Goal: Task Accomplishment & Management: Manage account settings

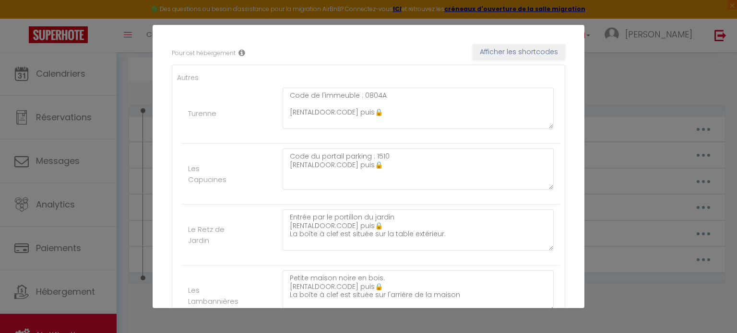
click at [641, 71] on div "Mettre à jour le code court personnalisé × Nom * CODEDACCES Contenu * Message a…" at bounding box center [368, 166] width 737 height 333
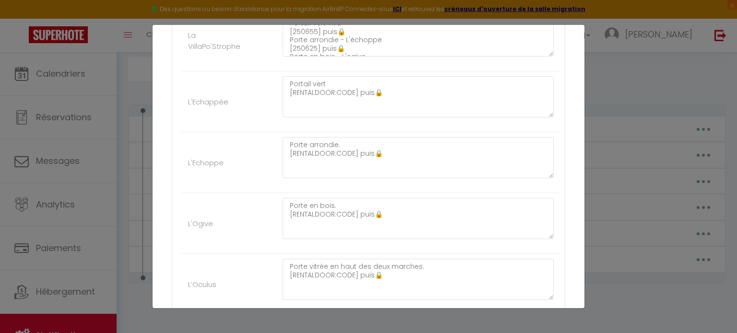
scroll to position [498, 0]
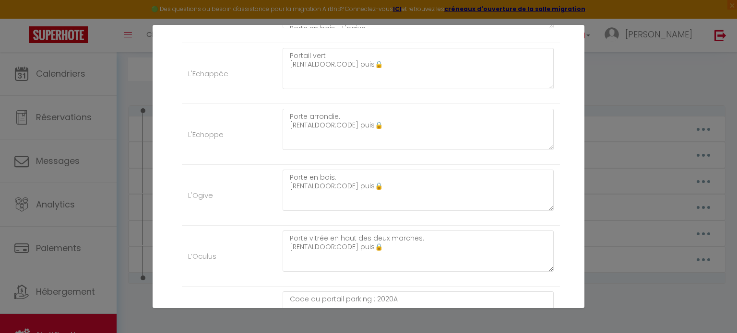
click at [645, 100] on div "Mettre à jour le code court personnalisé × Nom * CODEDACCES Contenu * Message a…" at bounding box center [368, 166] width 737 height 333
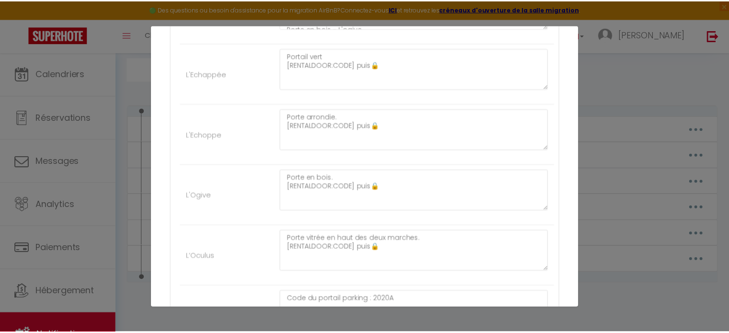
scroll to position [613, 0]
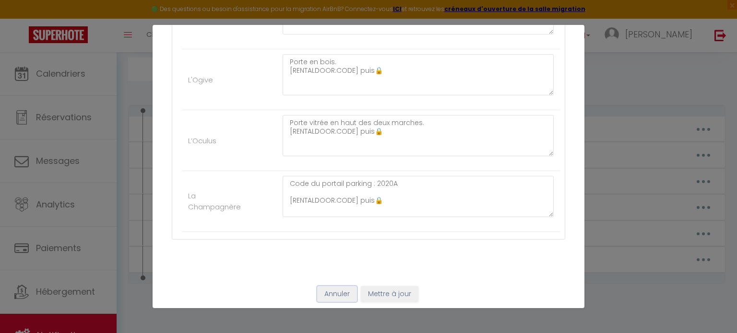
click at [332, 286] on button "Annuler" at bounding box center [337, 294] width 40 height 16
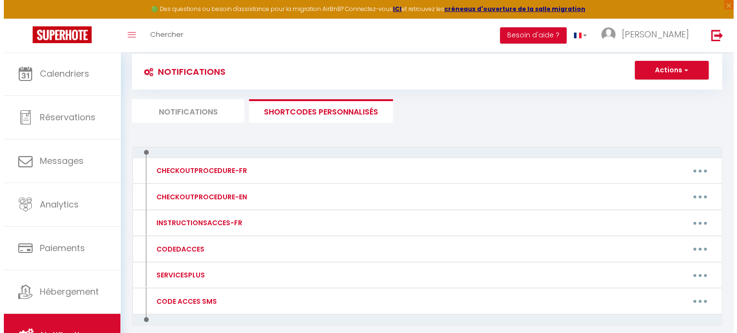
scroll to position [102, 0]
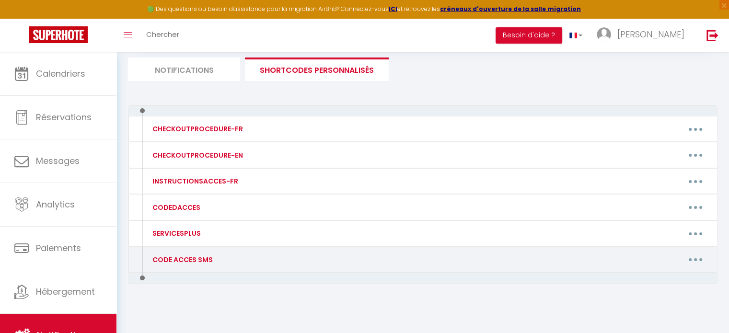
click at [693, 257] on button "button" at bounding box center [695, 259] width 27 height 15
click at [657, 283] on link "Editer" at bounding box center [670, 281] width 71 height 16
type input "CODE ACCES SMS"
type textarea "Code d'accès"
type textarea "Code de l'immeuble : 0804A / KEYBOX : [RENTALDOOR:CODE]"
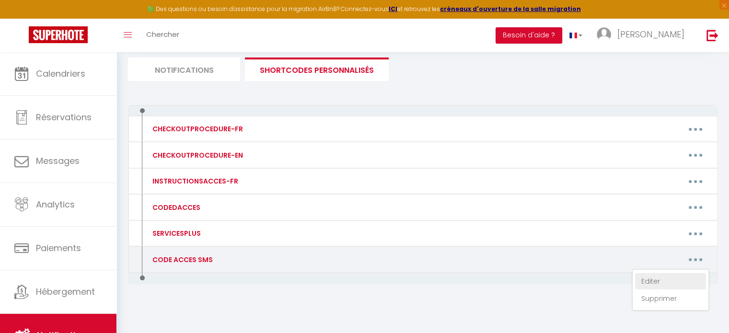
type textarea "Code du portail parking : 1510 / KEYBOX : [RENTALDOOR:CODE]"
type textarea "[RENTALDOOR:CODE] (sur la table de jardin - accès portail)"
type textarea "[RENTALDOOR:CODE] (à l'arrière de la maison)"
type textarea "[250655] (portail vert) [250625] (porte arrondie) [250625] (porte en bois) [250…"
type textarea "[RENTALDOOR:CODE] (portail vert)"
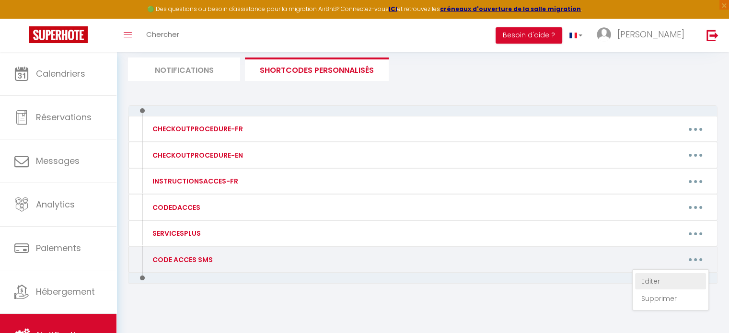
type textarea "[RENTALDOOR:CODE] (porte arrondie)"
type textarea "[RENTALDOOR:CODE] (porte en bois)"
type textarea "[RENTALDOOR:CODE] (porte vitrée après deux marches)"
type textarea "Code du portail : 2020A / KEYBOX : [RENTALDOOR:CODE]"
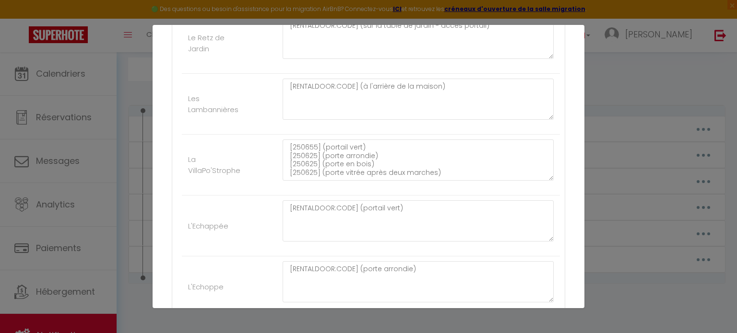
scroll to position [346, 0]
click at [493, 80] on textarea "[RENTALDOOR:CODE] (à l'arrière de la maison)" at bounding box center [417, 98] width 271 height 41
click at [561, 137] on div "Nom * CODE ACCES SMS Contenu * Code d'accès Pour cet hébergement Afficher les s…" at bounding box center [368, 129] width 432 height 829
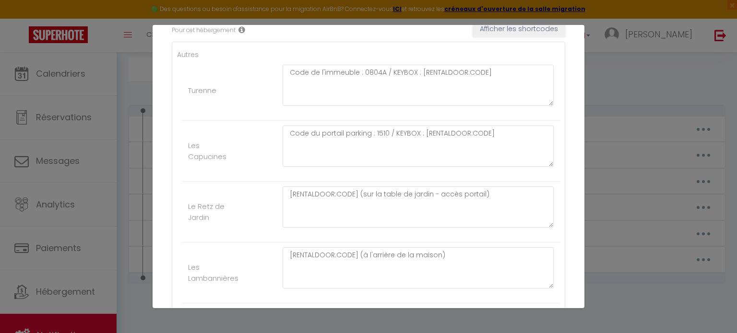
scroll to position [176, 0]
click at [589, 161] on div "Mettre à jour le code court personnalisé × Nom * CODE ACCES SMS Contenu * Code …" at bounding box center [368, 166] width 737 height 333
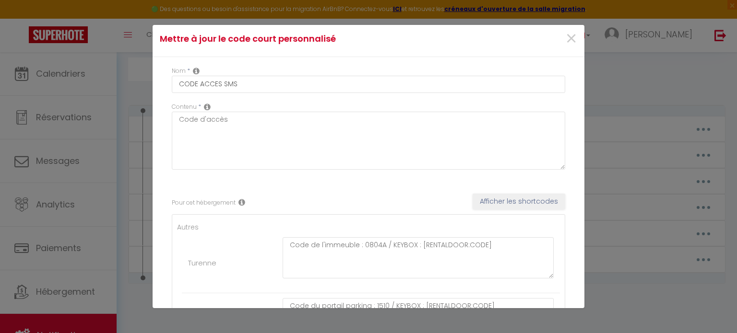
scroll to position [0, 0]
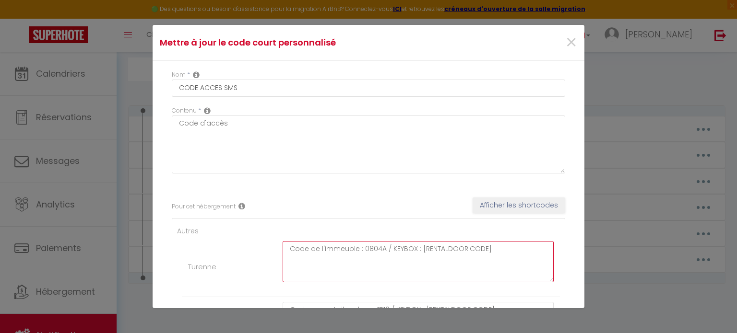
drag, startPoint x: 507, startPoint y: 249, endPoint x: 273, endPoint y: 250, distance: 234.5
click at [273, 250] on li "Turenne Code de l'immeuble : 0804A / KEYBOX : [RENTALDOOR:CODE]" at bounding box center [371, 266] width 378 height 61
click at [566, 46] on span "×" at bounding box center [571, 42] width 12 height 29
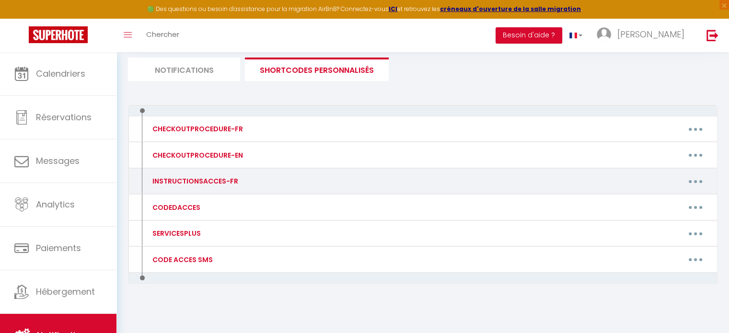
click at [691, 176] on button "button" at bounding box center [695, 181] width 27 height 15
click at [654, 199] on link "Editer" at bounding box center [670, 203] width 71 height 16
type input "INSTRUCTIONSACCES-FR"
type textarea "Nous sommes désolés, le livret d'accueil est en cours de réalisation. Si vous m…"
type textarea "👉 [URL][DOMAIN_NAME]"
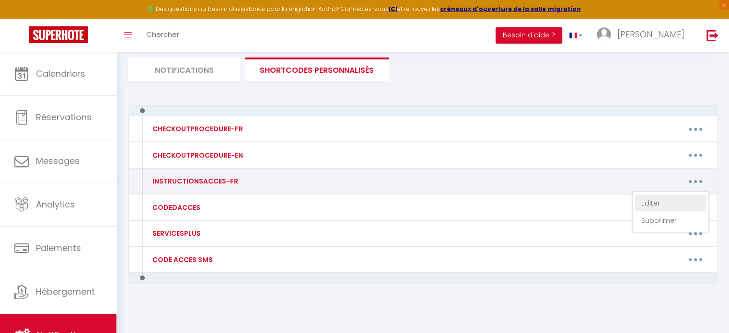
type textarea "👉[URL][DOMAIN_NAME]"
type textarea "👉 [URL][DOMAIN_NAME]"
type textarea "👉[URL][DOMAIN_NAME]"
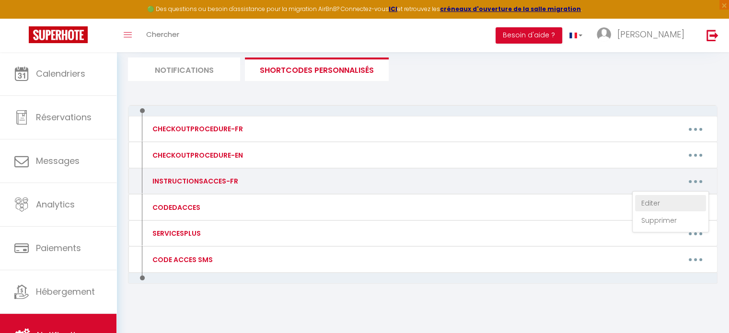
type textarea "👉 [URL][DOMAIN_NAME]"
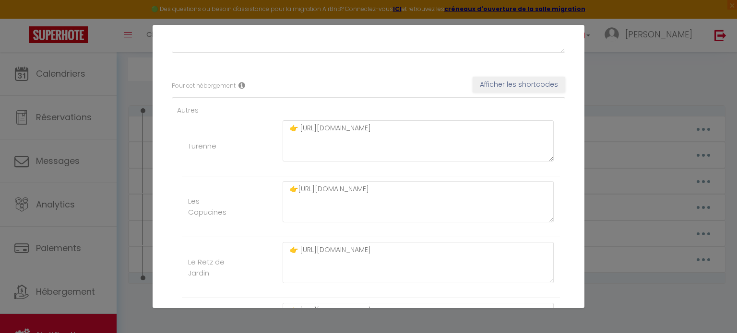
scroll to position [123, 0]
click at [514, 80] on button "Afficher les shortcodes" at bounding box center [518, 82] width 93 height 16
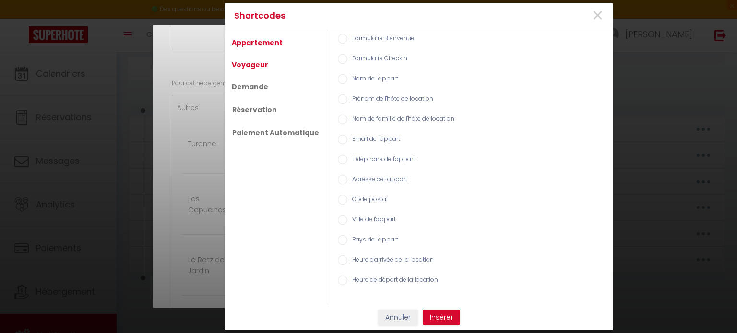
click at [247, 67] on link "Voyageur" at bounding box center [250, 64] width 46 height 17
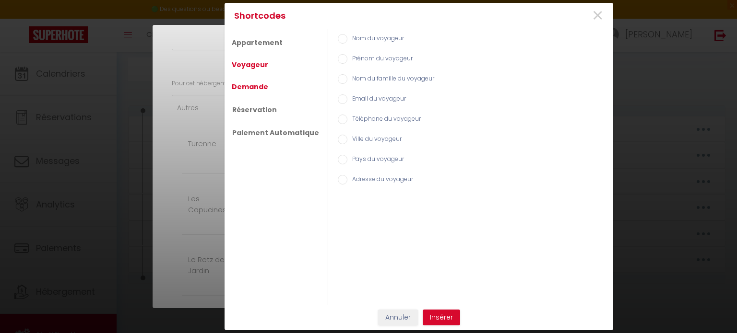
click at [246, 92] on link "Demande" at bounding box center [250, 86] width 46 height 17
click at [244, 108] on link "Réservation" at bounding box center [254, 109] width 54 height 17
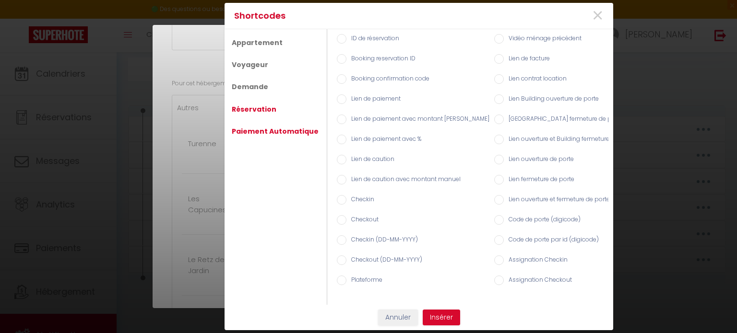
click at [267, 129] on link "Paiement Automatique" at bounding box center [275, 131] width 96 height 17
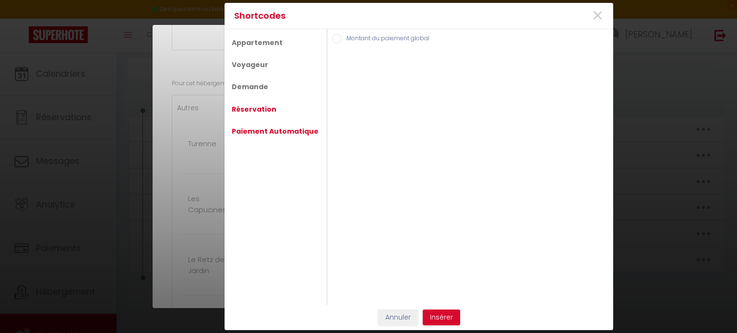
click at [247, 110] on link "Réservation" at bounding box center [254, 109] width 54 height 17
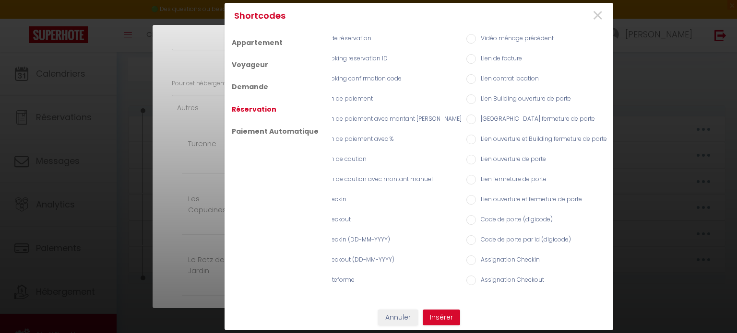
scroll to position [0, 0]
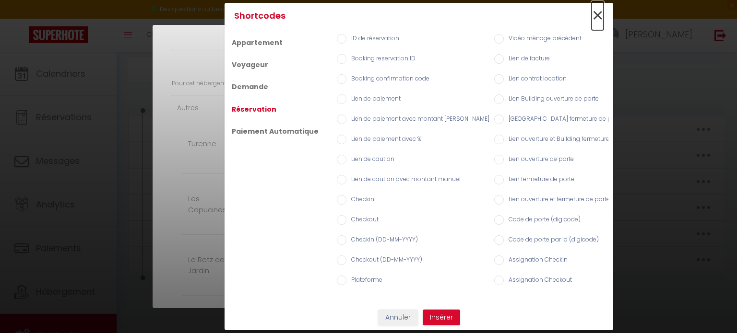
click at [595, 11] on span "×" at bounding box center [597, 15] width 12 height 29
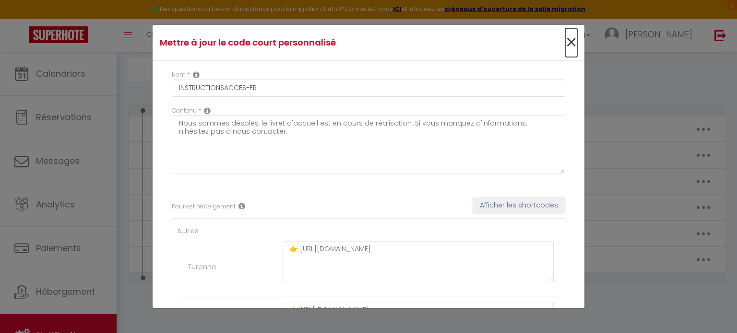
click at [565, 42] on span "×" at bounding box center [571, 42] width 12 height 29
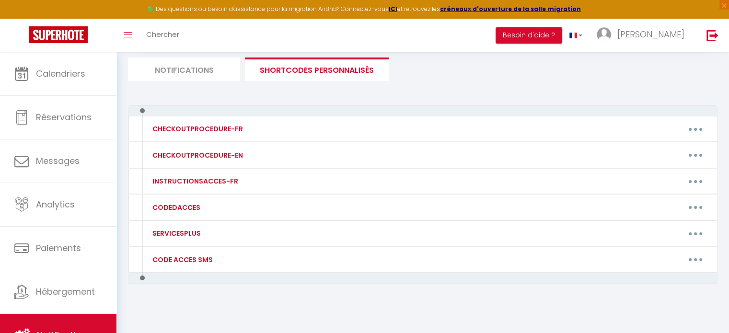
click at [189, 74] on li "Notifications" at bounding box center [184, 69] width 112 height 23
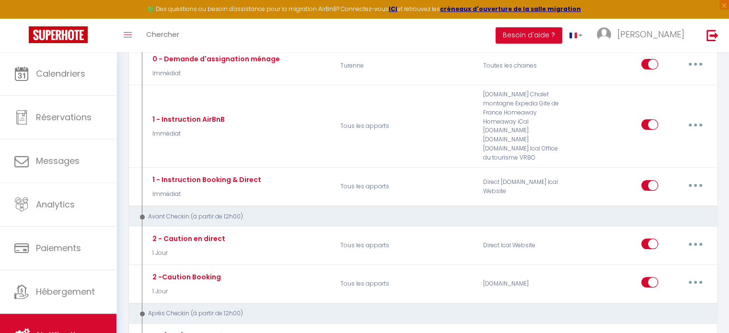
scroll to position [176, 0]
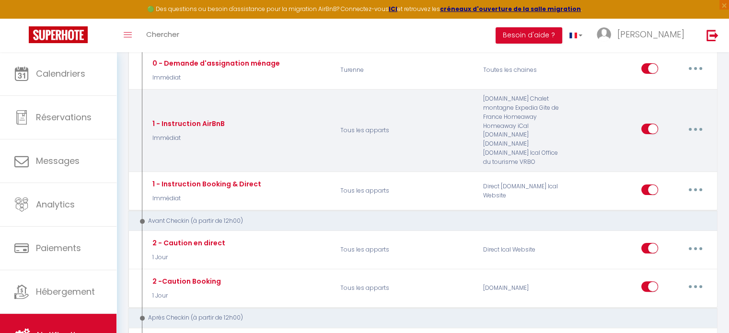
click at [694, 131] on div "Editer Dupliquer Tester Supprimer" at bounding box center [676, 131] width 68 height 28
click at [695, 128] on icon "button" at bounding box center [695, 129] width 3 height 3
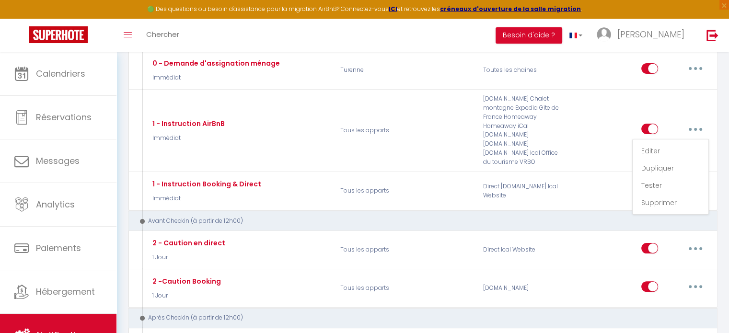
click at [550, 217] on div "Avant Checkin (à partir de 12h00)" at bounding box center [417, 221] width 561 height 9
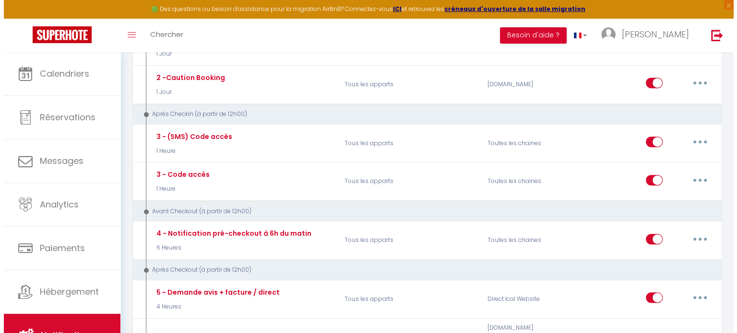
scroll to position [388, 0]
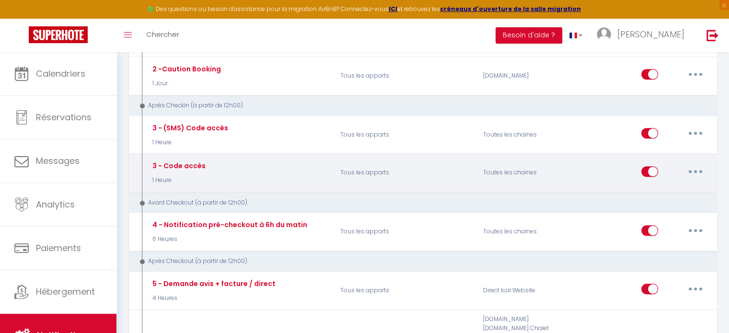
click at [697, 164] on button "button" at bounding box center [695, 171] width 27 height 15
click at [655, 185] on link "Editer" at bounding box center [670, 193] width 71 height 16
checkbox input "true"
checkbox input "false"
checkbox input "true"
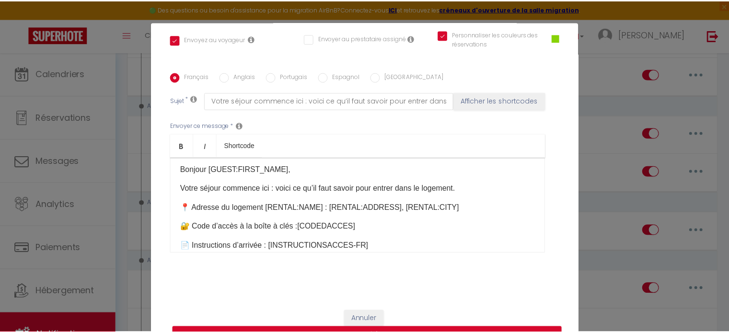
scroll to position [0, 0]
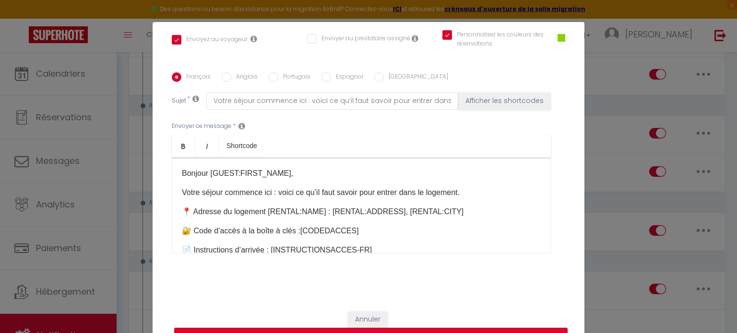
click at [625, 140] on div "Modifier la notification × Titre * 3 - Code accès Pour cet hébergement Sélectio…" at bounding box center [368, 166] width 737 height 333
click at [366, 318] on button "Annuler" at bounding box center [368, 320] width 40 height 16
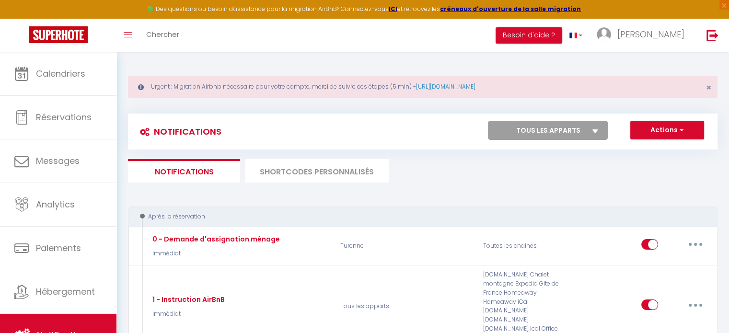
click at [315, 177] on li "SHORTCODES PERSONNALISÉS" at bounding box center [317, 170] width 144 height 23
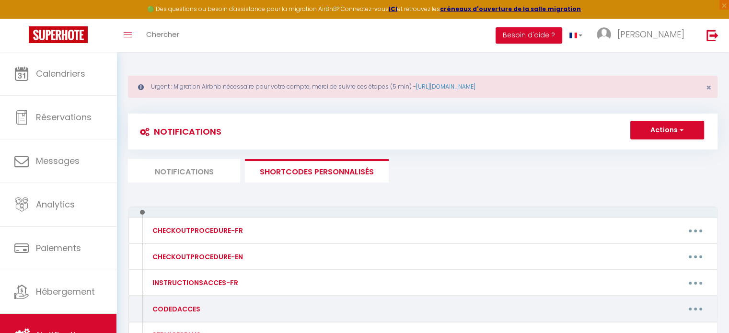
click at [703, 308] on button "button" at bounding box center [695, 309] width 27 height 15
click at [672, 326] on link "Editer" at bounding box center [670, 331] width 71 height 16
type input "CODEDACCES"
type textarea "Message avec code d'accès"
type textarea "Code de l'immeuble : 0804A [RENTALDOOR:CODE] puis🔒"
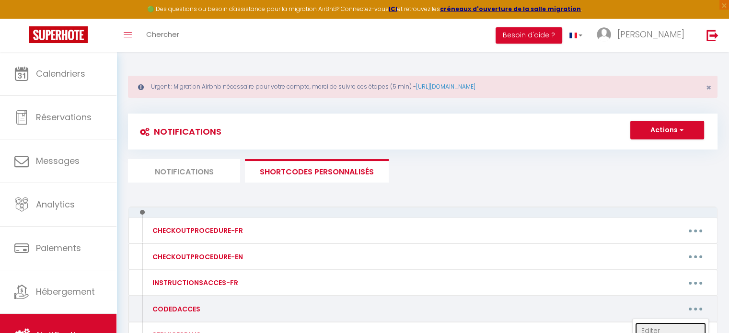
type textarea "Code du portail parking : 1510 [RENTALDOOR:CODE] puis🔒"
type textarea "Entrée par le portillon du jardin [RENTALDOOR:CODE] puis🔒 La boîte à clef est s…"
type textarea "Petite maison noire en bois. [RENTALDOOR:CODE] puis🔒 La boîte à clef est située…"
type textarea "Portail vert Villa [250655] puis🔒 Porte arrondie - L'échoppe [250625] puis🔒 Por…"
type textarea "Portail vert [RENTALDOOR:CODE] puis🔒"
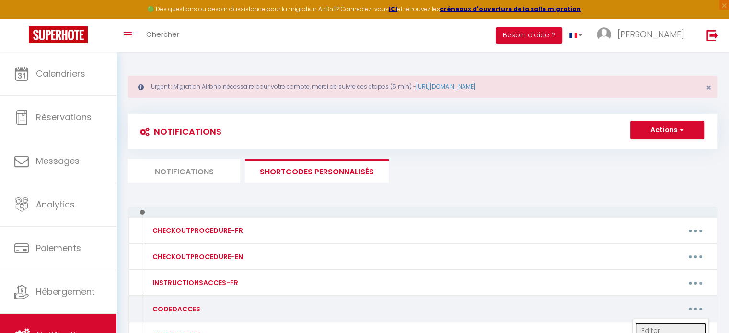
type textarea "Porte arrondie. [RENTALDOOR:CODE] puis🔒"
type textarea "Porte en bois. [RENTALDOOR:CODE] puis🔒"
type textarea "Porte vitrée en haut des deux marches. [RENTALDOOR:CODE] puis🔒"
type textarea "Code du portail parking : 2020A [RENTALDOOR:CODE] puis🔒"
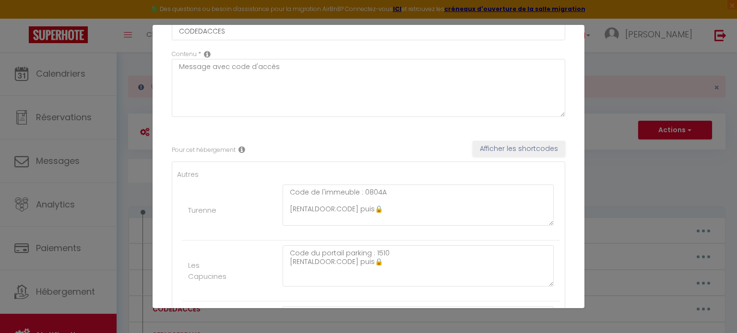
scroll to position [61, 0]
click at [623, 193] on div "Mettre à jour le code court personnalisé × Nom * CODEDACCES Contenu * Message a…" at bounding box center [368, 166] width 737 height 333
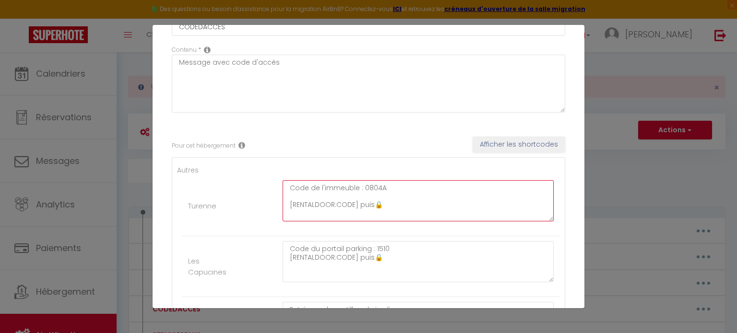
click at [298, 191] on textarea "Code de l'immeuble : 0804A [RENTALDOOR:CODE] puis🔒" at bounding box center [417, 200] width 271 height 41
click at [394, 190] on textarea "Code de l'immeuble : 0804A [RENTALDOOR:CODE] puis🔒" at bounding box center [417, 200] width 271 height 41
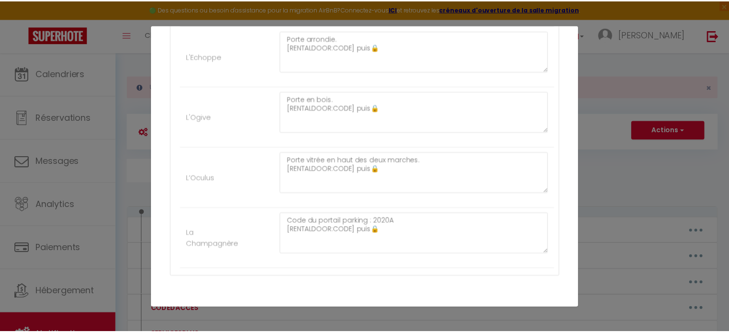
scroll to position [613, 0]
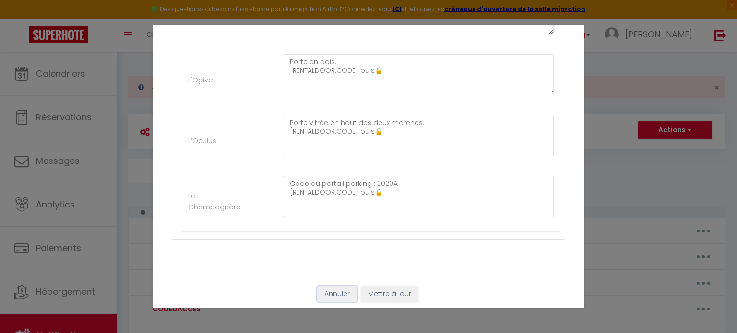
click at [336, 289] on button "Annuler" at bounding box center [337, 294] width 40 height 16
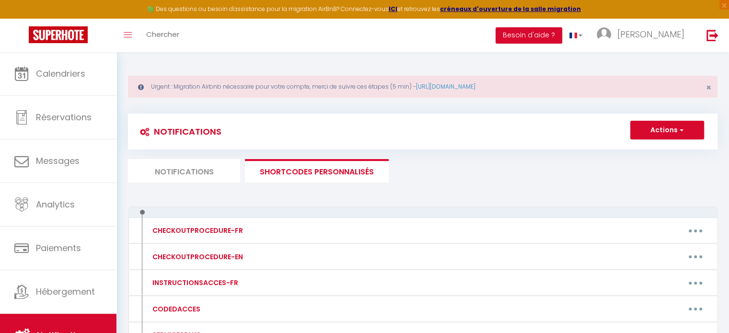
click at [178, 165] on li "Notifications" at bounding box center [184, 170] width 112 height 23
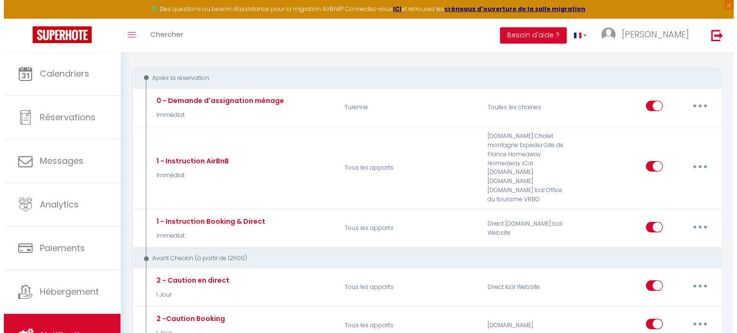
scroll to position [143, 0]
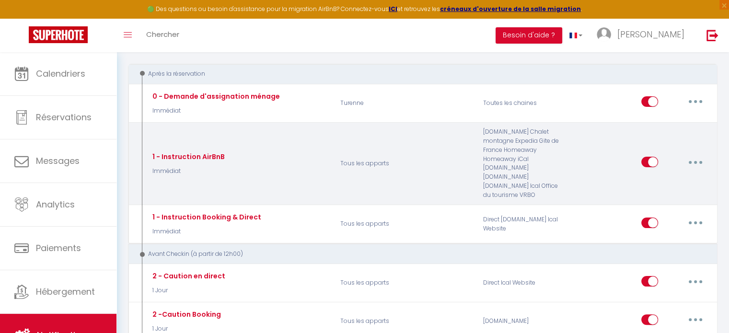
click at [695, 154] on button "button" at bounding box center [695, 161] width 27 height 15
click at [650, 178] on link "Editer" at bounding box center [670, 184] width 71 height 16
type input "1 - Instruction AirBnB"
select select "1"
select select "Immédiat"
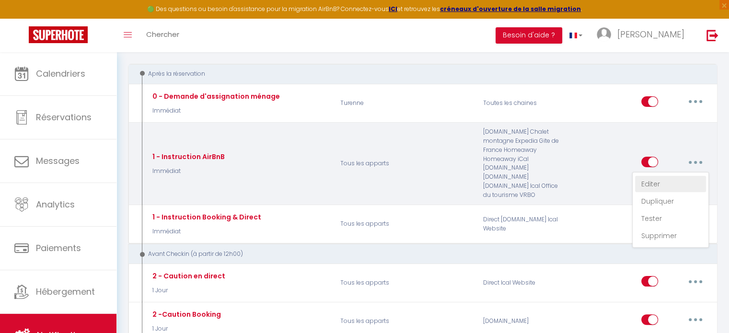
select select "if_booking_is_paid"
checkbox input "true"
checkbox input "false"
type input "Confirmation de votre réservation - [BOOKING:ID] - [GUEST:FIRST_NAME] [GUEST:LA…"
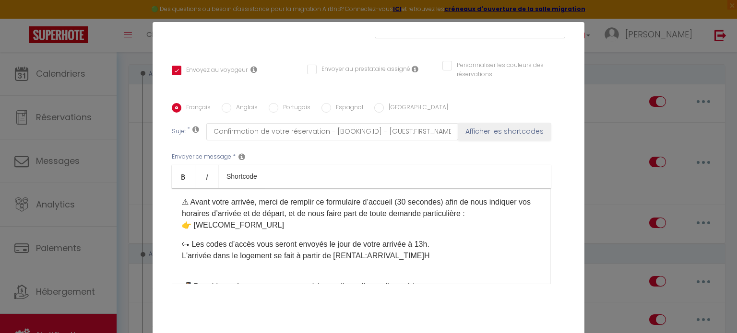
scroll to position [70, 0]
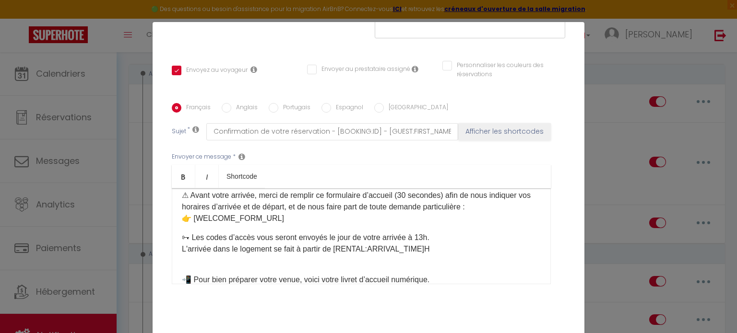
click at [620, 96] on div "Modifier la notification × Titre * 1 - Instruction AirBnB Pour cet hébergement …" at bounding box center [368, 166] width 737 height 333
click at [620, 249] on div "Modifier la notification × Titre * 1 - Instruction AirBnB Pour cet hébergement …" at bounding box center [368, 166] width 737 height 333
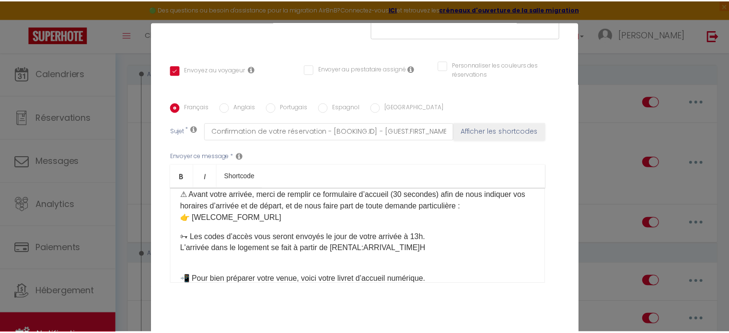
scroll to position [215, 0]
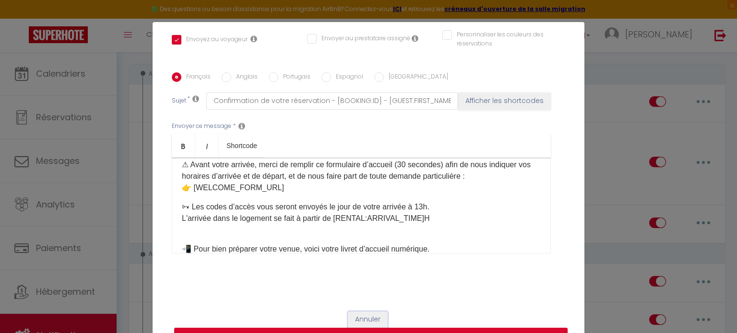
click at [366, 318] on button "Annuler" at bounding box center [368, 320] width 40 height 16
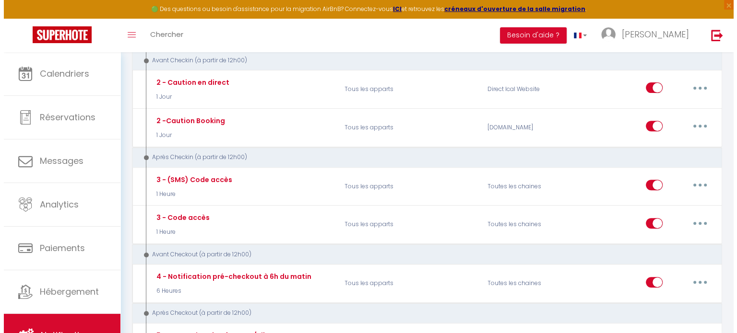
scroll to position [341, 0]
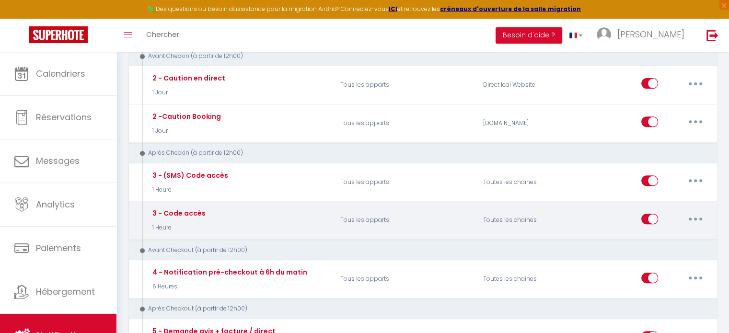
click at [691, 211] on button "button" at bounding box center [695, 218] width 27 height 15
click at [664, 233] on link "Editer" at bounding box center [670, 241] width 71 height 16
type input "3 - Code accès"
select select "3"
select select "1 Heure"
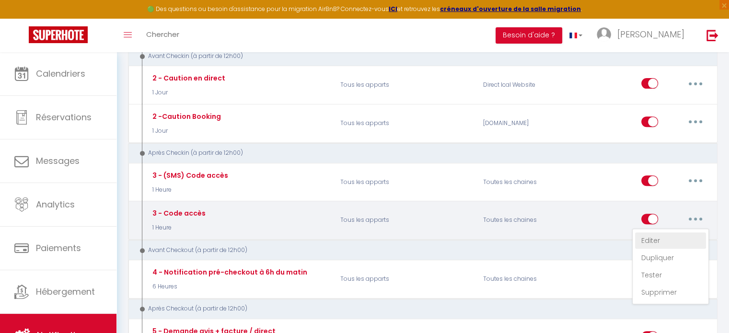
select select "if_deposit_is_paid"
checkbox input "true"
checkbox input "false"
checkbox input "true"
type input "Votre séjour commence ici : voici ce qu’il faut savoir pour entrer dans le loge…"
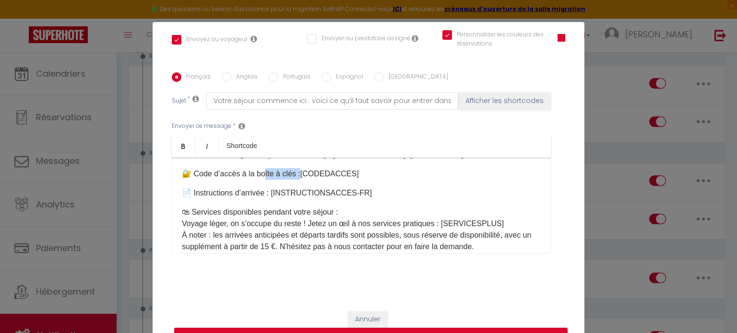
scroll to position [54, 0]
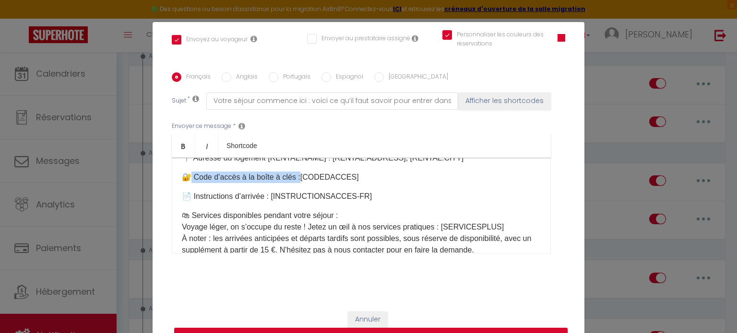
drag, startPoint x: 297, startPoint y: 160, endPoint x: 189, endPoint y: 172, distance: 108.6
click at [189, 172] on p "🔐 Code d’accès à la boîte à clés :[CODEDACCES]​" at bounding box center [361, 178] width 359 height 12
click at [527, 329] on button "Mettre à jour" at bounding box center [370, 337] width 393 height 18
checkbox input "true"
checkbox input "false"
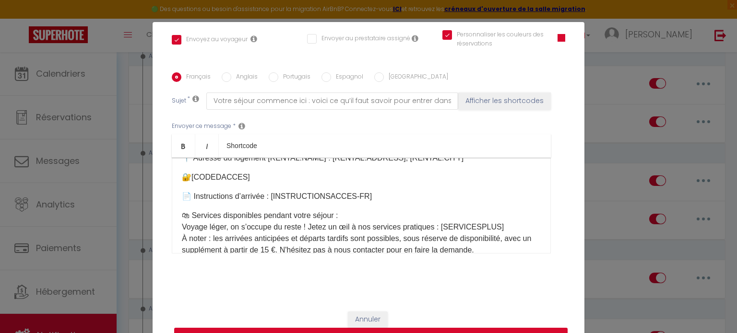
checkbox input "true"
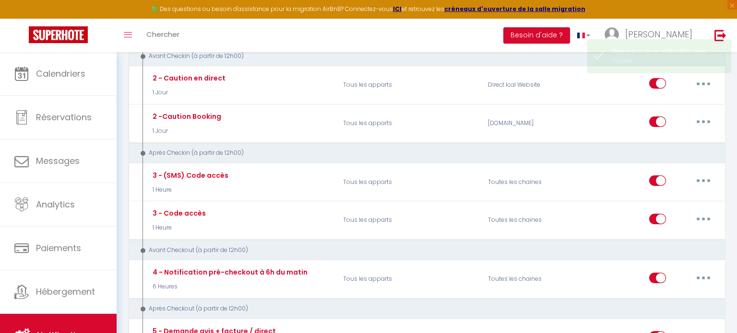
scroll to position [0, 0]
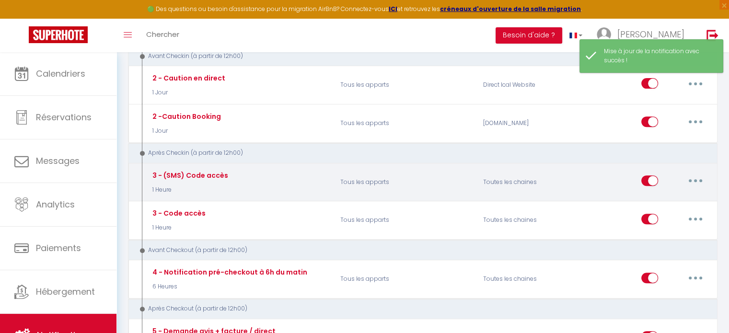
click at [698, 173] on button "button" at bounding box center [695, 180] width 27 height 15
click at [647, 195] on link "Editer" at bounding box center [670, 203] width 71 height 16
type input "3 - (SMS) Code accès"
select select "3"
select select "sms"
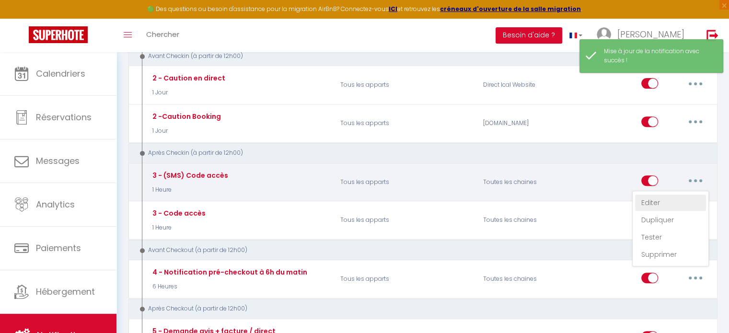
select select "1 Heure"
select select "if_deposit_is_paid"
checkbox input "true"
checkbox input "false"
checkbox input "true"
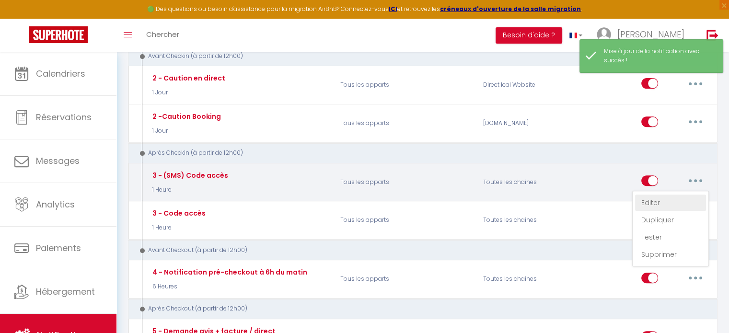
radio input "true"
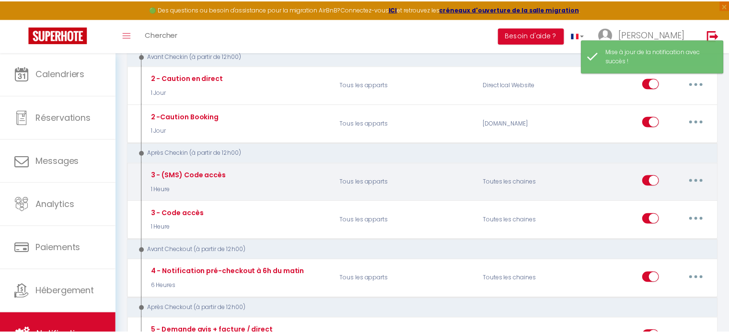
scroll to position [126, 0]
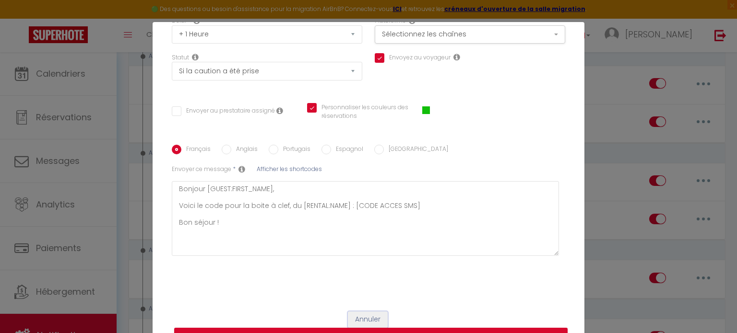
click at [356, 320] on button "Annuler" at bounding box center [368, 320] width 40 height 16
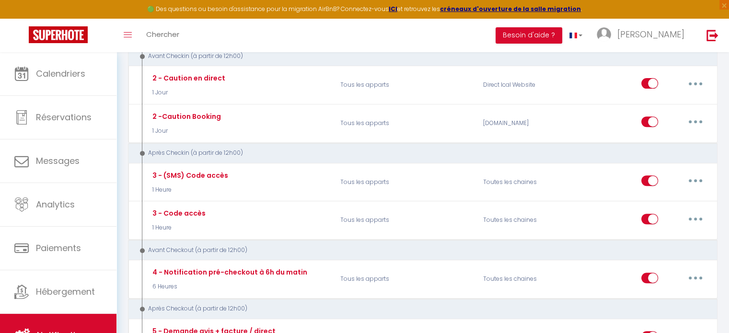
click at [356, 324] on p "Tous les apparts" at bounding box center [405, 338] width 143 height 28
drag, startPoint x: 728, startPoint y: 112, endPoint x: 736, endPoint y: 46, distance: 67.1
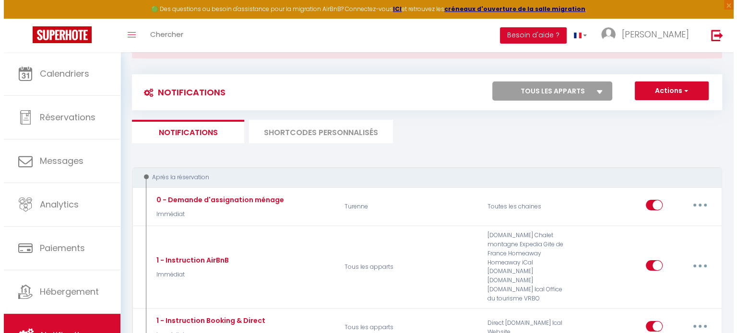
scroll to position [47, 0]
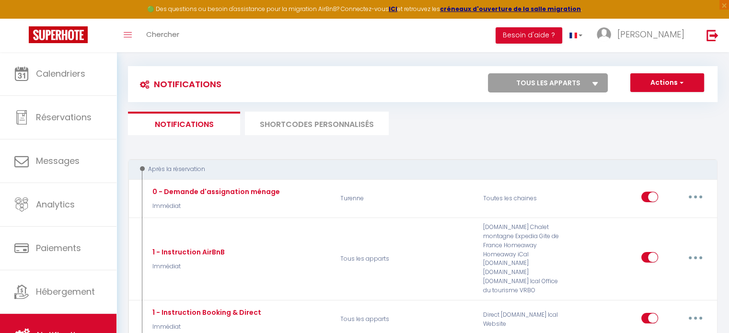
click at [329, 122] on li "SHORTCODES PERSONNALISÉS" at bounding box center [317, 123] width 144 height 23
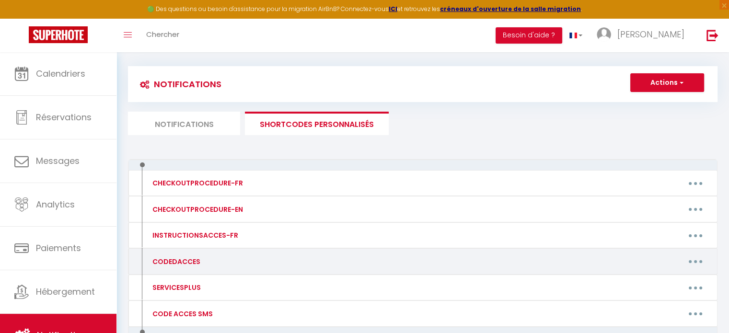
click at [692, 257] on button "button" at bounding box center [695, 261] width 27 height 15
click at [654, 282] on link "Editer" at bounding box center [670, 283] width 71 height 16
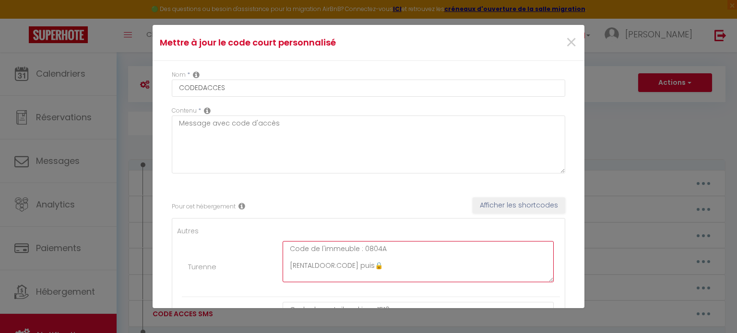
click at [390, 251] on textarea "Code de l'immeuble : 0804A [RENTALDOOR:CODE] puis🔒" at bounding box center [417, 261] width 271 height 41
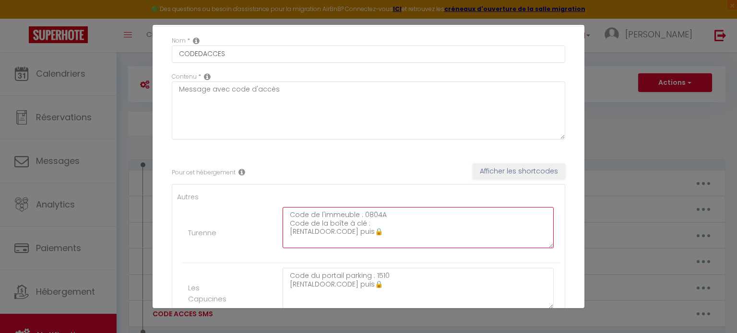
scroll to position [35, 0]
drag, startPoint x: 409, startPoint y: 231, endPoint x: 286, endPoint y: 210, distance: 124.1
click at [286, 210] on textarea "Code de l'immeuble : 0804A Code de la boîte à clé : [RENTALDOOR:CODE] puis🔒" at bounding box center [417, 226] width 271 height 41
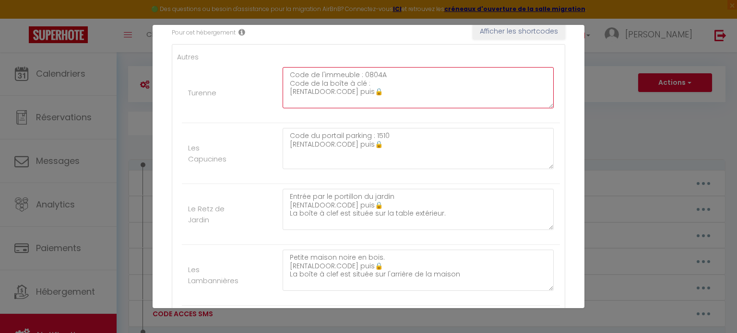
scroll to position [178, 0]
type textarea "Code de l'immeuble : 0804A Code de la boîte à clé : [RENTALDOOR:CODE] puis🔒"
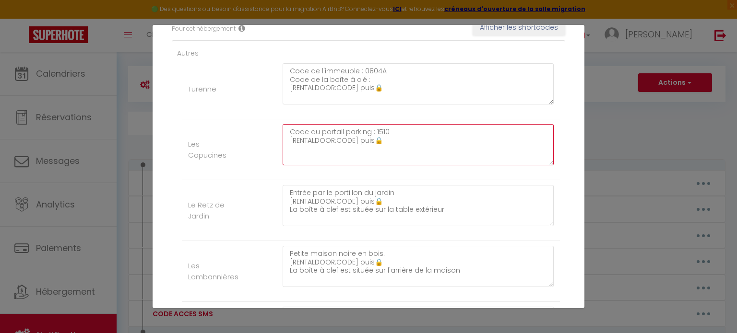
click at [287, 141] on textarea "Code du portail parking : 1510 [RENTALDOOR:CODE] puis🔒" at bounding box center [417, 144] width 271 height 41
click at [395, 129] on textarea "Code du portail parking : 1510 [RENTALDOOR:CODE] puis🔒" at bounding box center [417, 144] width 271 height 41
type textarea "Code du portail parking : 1510 Code de la boîte à clé [RENTALDOOR:CODE] puis🔒"
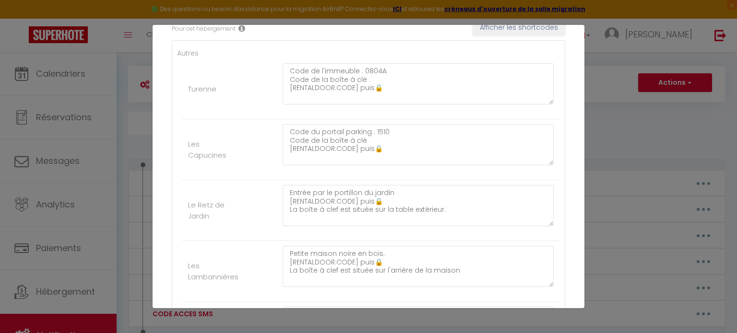
click at [409, 180] on li "Le Retz de Jardin Entrée par le portillon du jardin [RENTALDOOR:CODE] puis🔒 La …" at bounding box center [371, 210] width 378 height 61
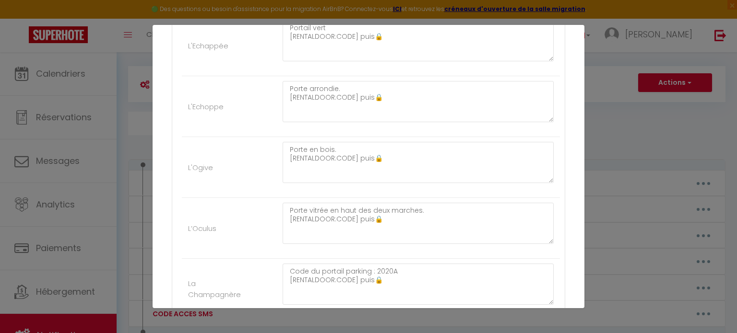
scroll to position [564, 0]
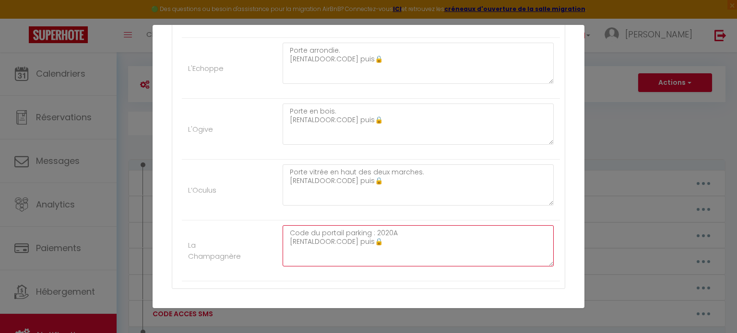
click at [399, 230] on textarea "Code du portail parking : 2020A [RENTALDOOR:CODE] puis🔒" at bounding box center [417, 245] width 271 height 41
paste textarea "Code de l'immeuble : 0804A Code de la boîte à clé : [RENTALDOOR:CODE] puis🔒"
drag, startPoint x: 382, startPoint y: 242, endPoint x: 287, endPoint y: 241, distance: 95.0
click at [287, 241] on textarea "Code du portail parking : 2020A Code de l'immeuble : 0804A Code de la boîte à c…" at bounding box center [417, 245] width 271 height 41
click at [423, 257] on textarea "Code du portail parking : 2020A Code de la boîte à clé : [RENTALDOOR:CODE] puis…" at bounding box center [417, 245] width 271 height 41
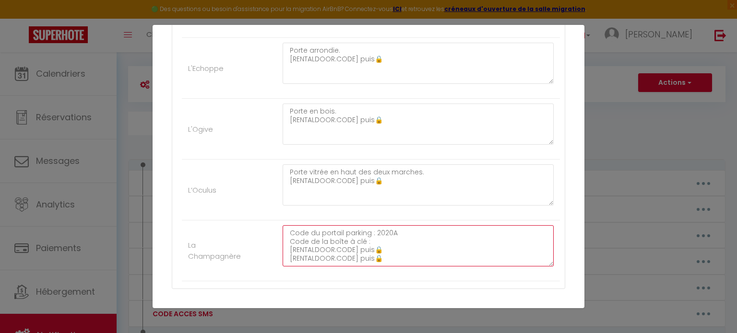
drag, startPoint x: 385, startPoint y: 246, endPoint x: 283, endPoint y: 249, distance: 102.2
click at [283, 249] on textarea "Code du portail parking : 2020A Code de la boîte à clé : [RENTALDOOR:CODE] puis…" at bounding box center [417, 245] width 271 height 41
click at [470, 240] on textarea "Code du portail parking : 2020A Code de la boîte à clé : [RENTALDOOR:CODE] puis🔒" at bounding box center [417, 245] width 271 height 41
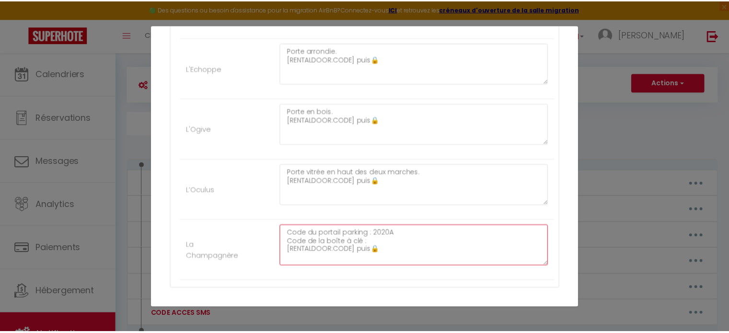
scroll to position [613, 0]
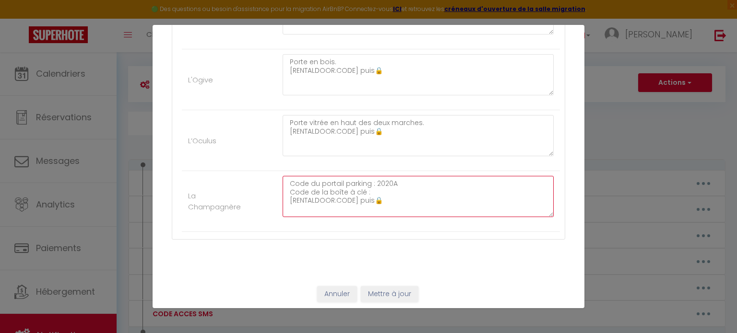
type textarea "Code du portail parking : 2020A Code de la boîte à clé : [RENTALDOOR:CODE] puis🔒"
click at [387, 290] on button "Mettre à jour" at bounding box center [390, 294] width 58 height 16
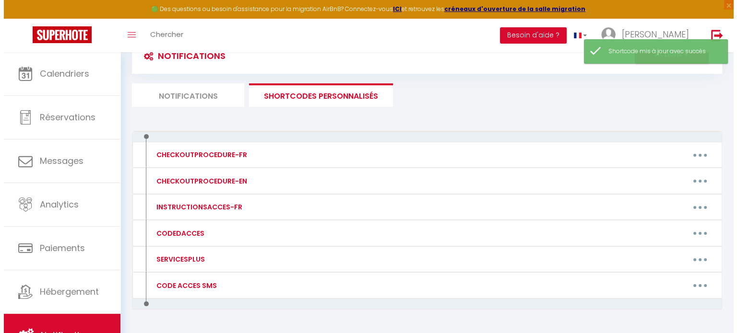
scroll to position [102, 0]
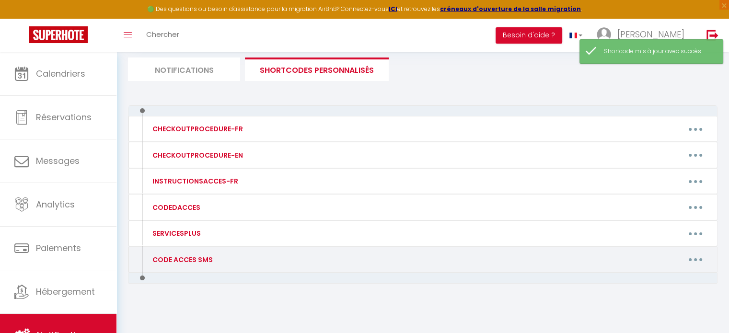
click at [693, 260] on button "button" at bounding box center [695, 259] width 27 height 15
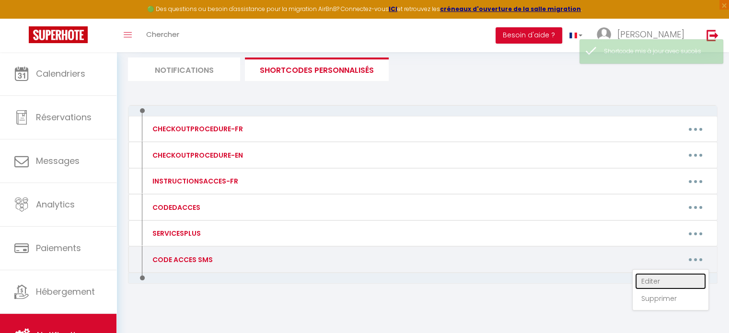
click at [655, 277] on link "Editer" at bounding box center [670, 281] width 71 height 16
type input "CODE ACCES SMS"
type textarea "Code d'accès"
type textarea "Code de l'immeuble : 0804A / KEYBOX : [RENTALDOOR:CODE]"
type textarea "Code du portail parking : 1510 / KEYBOX : [RENTALDOOR:CODE]"
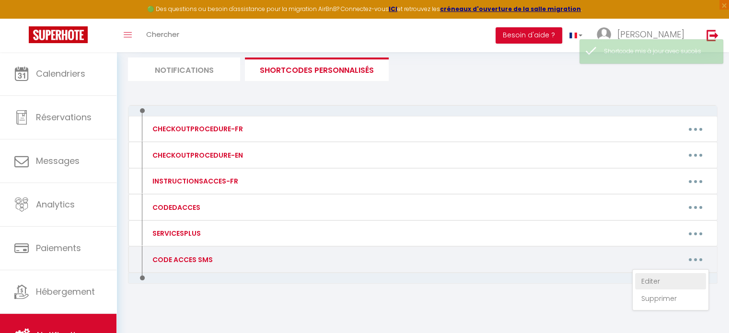
type textarea "[RENTALDOOR:CODE] (sur la table de jardin - accès portail)"
type textarea "[RENTALDOOR:CODE] (à l'arrière de la maison)"
type textarea "[250655] (portail vert) [250625] (porte arrondie) [250625] (porte en bois) [250…"
type textarea "[RENTALDOOR:CODE] (portail vert)"
type textarea "[RENTALDOOR:CODE] (porte arrondie)"
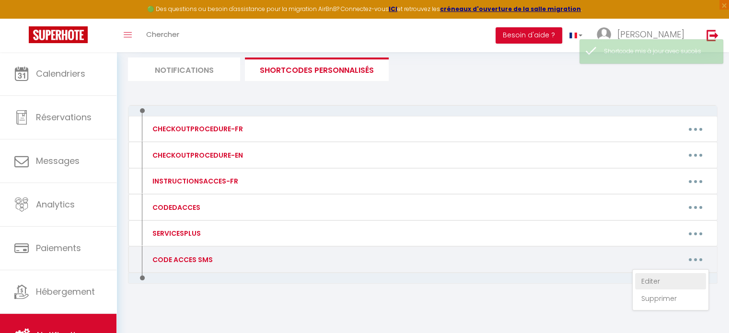
type textarea "[RENTALDOOR:CODE] (porte en bois)"
type textarea "[RENTALDOOR:CODE] (porte vitrée après deux marches)"
type textarea "Code du portail : 2020A / KEYBOX : [RENTALDOOR:CODE]"
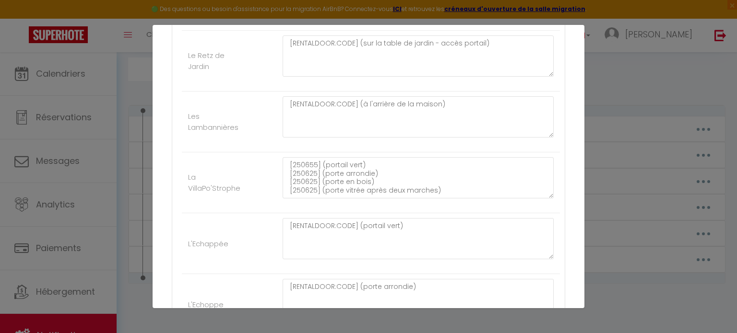
scroll to position [321, 0]
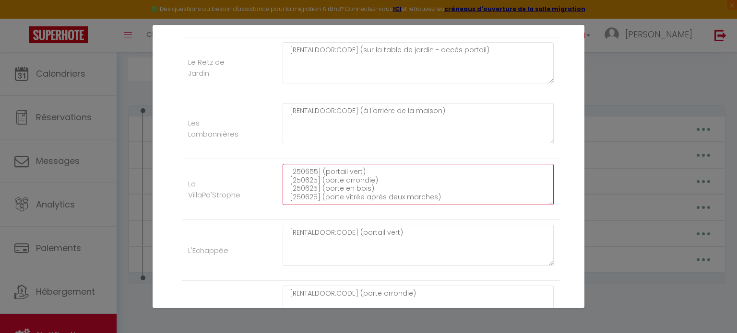
click at [492, 180] on textarea "[250655] (portail vert) [250625] (porte arrondie) [250625] (porte en bois) [250…" at bounding box center [417, 184] width 271 height 41
drag, startPoint x: 315, startPoint y: 169, endPoint x: 302, endPoint y: 170, distance: 13.0
click at [302, 170] on textarea "[250655] (portail vert) [250625] (porte arrondie) [250625] (porte en bois) [250…" at bounding box center [417, 184] width 271 height 41
click at [354, 147] on div "[RENTALDOOR:CODE] (à l'arrière de la maison)" at bounding box center [417, 128] width 283 height 51
click at [316, 180] on textarea "[250125] (portail vert) [250625] (porte arrondie) [250625] (porte en bois) [250…" at bounding box center [417, 184] width 271 height 41
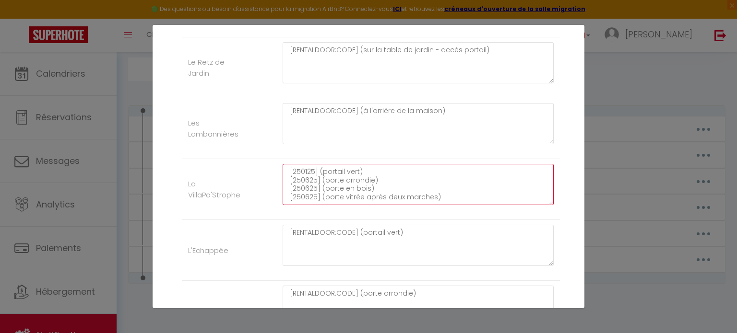
drag, startPoint x: 314, startPoint y: 178, endPoint x: 290, endPoint y: 178, distance: 23.5
click at [290, 178] on textarea "[250125] (portail vert) [250625] (porte arrondie) [250625] (porte en bois) [250…" at bounding box center [417, 184] width 271 height 41
drag, startPoint x: 314, startPoint y: 185, endPoint x: 291, endPoint y: 187, distance: 23.1
click at [291, 187] on textarea "[250125] (portail vert) [794395] (porte arrondie) [250625] (porte en bois) [250…" at bounding box center [417, 184] width 271 height 41
drag, startPoint x: 314, startPoint y: 193, endPoint x: 292, endPoint y: 194, distance: 22.5
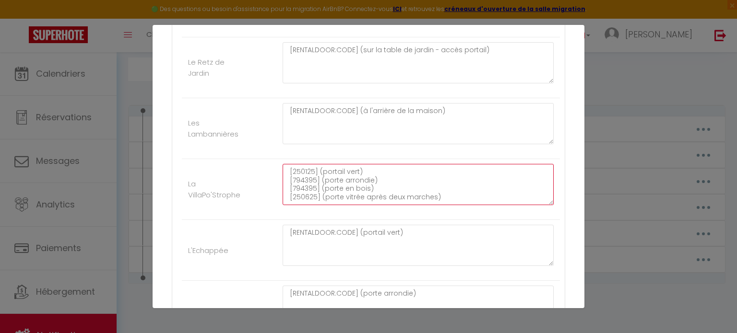
click at [292, 194] on textarea "[250125] (portail vert) [794395] (porte arrondie) [794395] (porte en bois) [250…" at bounding box center [417, 184] width 271 height 41
click at [436, 178] on textarea "[250125] (portail vert) [794395] (porte arrondie) [794395] (porte en bois) [794…" at bounding box center [417, 184] width 271 height 41
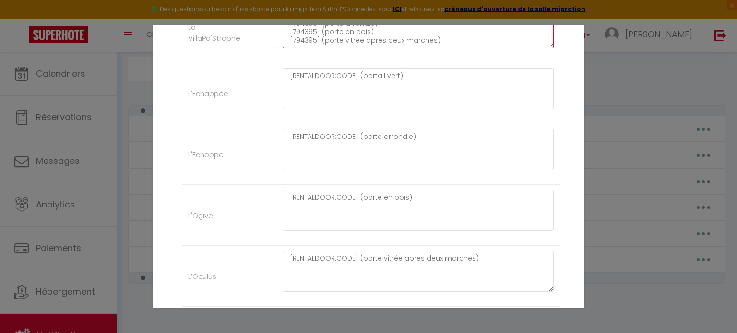
scroll to position [613, 0]
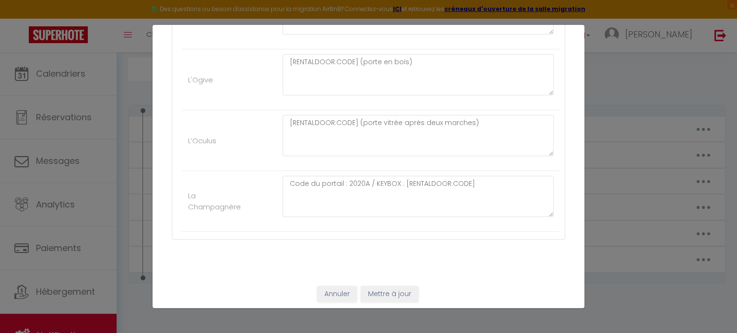
type textarea "[250125] (portail vert) [794395] (porte arrondie) [794395] (porte en bois) [794…"
click at [363, 289] on button "Mettre à jour" at bounding box center [390, 294] width 58 height 16
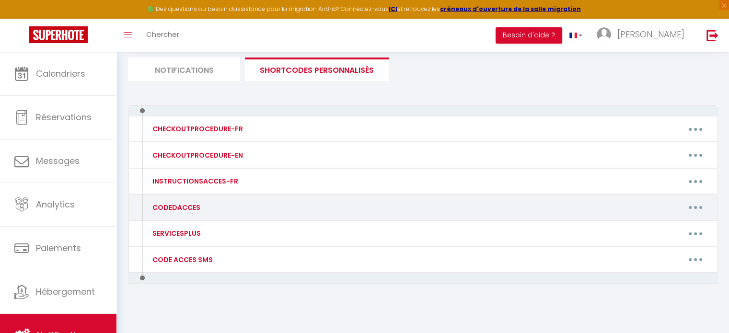
click at [184, 209] on div "CODEDACCES" at bounding box center [175, 207] width 50 height 11
click at [698, 202] on button "button" at bounding box center [695, 207] width 27 height 15
click at [657, 226] on link "Editer" at bounding box center [670, 229] width 71 height 16
type input "CODEDACCES"
type textarea "Message avec code d'accès"
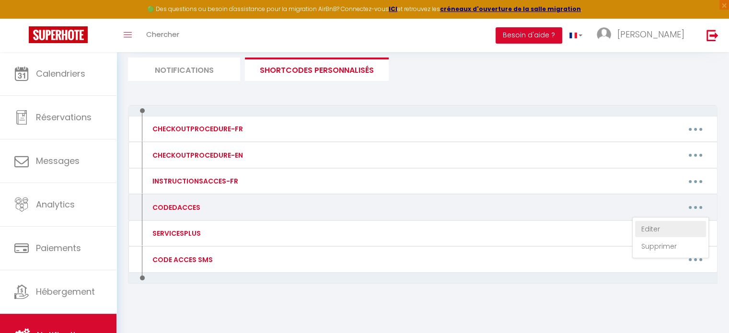
type textarea "Code de l'immeuble : 0804A Code de la boîte à clé : [RENTALDOOR:CODE] puis🔒"
type textarea "Code du portail parking : 1510 Code de la boîte à clé [RENTALDOOR:CODE] puis🔒"
type textarea "Entrée par le portillon du jardin [RENTALDOOR:CODE] puis🔒 La boîte à clef est s…"
type textarea "Petite maison noire en bois. [RENTALDOOR:CODE] puis🔒 La boîte à clef est située…"
type textarea "Portail vert Villa [250655] puis🔒 Porte arrondie - L'échoppe [250625] puis🔒 Por…"
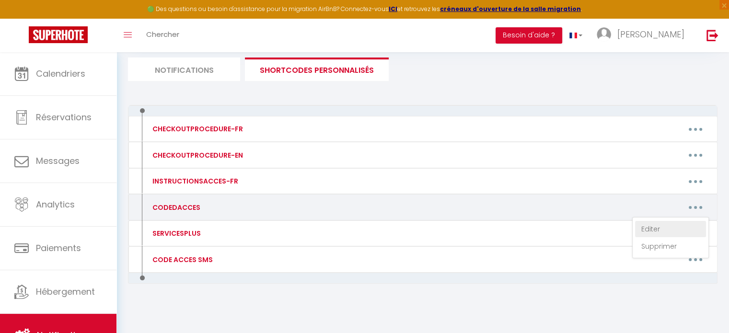
type textarea "Portail vert [RENTALDOOR:CODE] puis🔒"
type textarea "Porte arrondie. [RENTALDOOR:CODE] puis🔒"
type textarea "Porte en bois. [RENTALDOOR:CODE] puis🔒"
type textarea "Porte vitrée en haut des deux marches. [RENTALDOOR:CODE] puis🔒"
type textarea "Code du portail parking : 2020A Code de la boîte à clé : [RENTALDOOR:CODE] puis🔒"
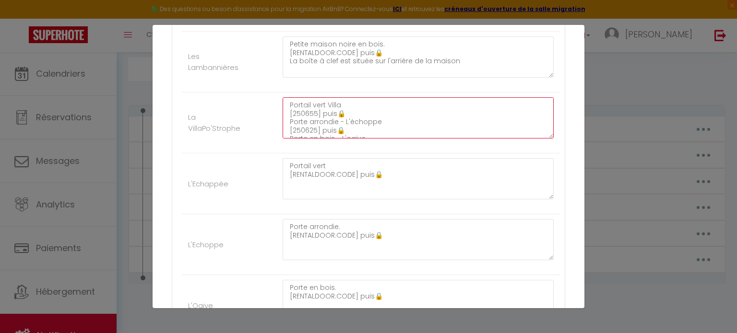
scroll to position [390, 0]
click at [316, 110] on textarea "Portail vert Villa [250655] puis🔒 Porte arrondie - L'échoppe [250625] puis🔒 Por…" at bounding box center [417, 115] width 271 height 41
drag, startPoint x: 313, startPoint y: 126, endPoint x: 291, endPoint y: 126, distance: 22.1
click at [291, 126] on textarea "Portail vert Villa [250125] puis🔒 Porte arrondie - L'échoppe [250625] puis🔒 Por…" at bounding box center [417, 115] width 271 height 41
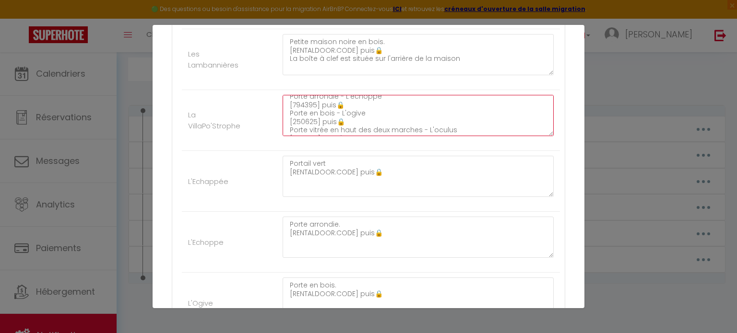
drag, startPoint x: 315, startPoint y: 126, endPoint x: 291, endPoint y: 104, distance: 32.6
click at [291, 104] on textarea "Portail vert Villa [250125] puis🔒 Porte arrondie - L'échoppe [794395] puis🔒 Por…" at bounding box center [417, 115] width 271 height 41
drag, startPoint x: 314, startPoint y: 119, endPoint x: 291, endPoint y: 120, distance: 23.0
click at [291, 120] on textarea "Portail vert Villa [250125] puis🔒 Porte arrondie - L'échoppe [794395] puis🔒 Por…" at bounding box center [417, 115] width 271 height 41
paste textarea "79439"
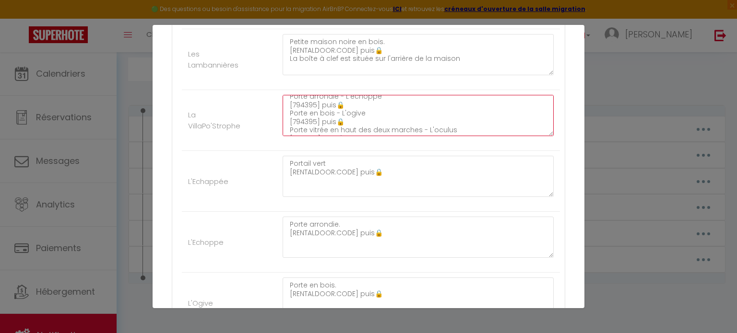
click at [326, 124] on textarea "Portail vert Villa [250125] puis🔒 Porte arrondie - L'échoppe [794395] puis🔒 Por…" at bounding box center [417, 115] width 271 height 41
drag, startPoint x: 314, startPoint y: 128, endPoint x: 291, endPoint y: 127, distance: 22.6
click at [291, 127] on textarea "Portail vert Villa [250125] puis🔒 Porte arrondie - L'échoppe [794395] puis🔒 Por…" at bounding box center [417, 115] width 271 height 41
paste textarea "79439"
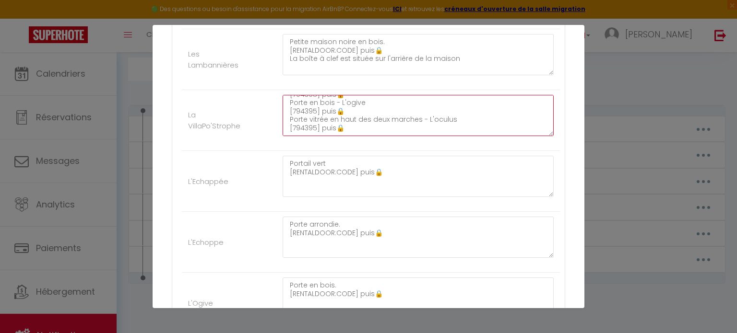
click at [353, 128] on textarea "Portail vert Villa [250125] puis🔒 Porte arrondie - L'échoppe [794395] puis🔒 Por…" at bounding box center [417, 115] width 271 height 41
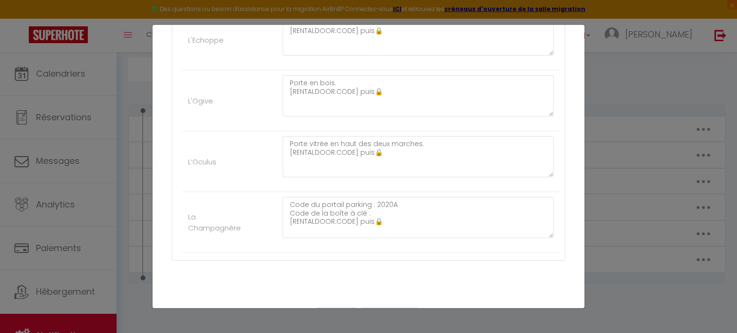
scroll to position [613, 0]
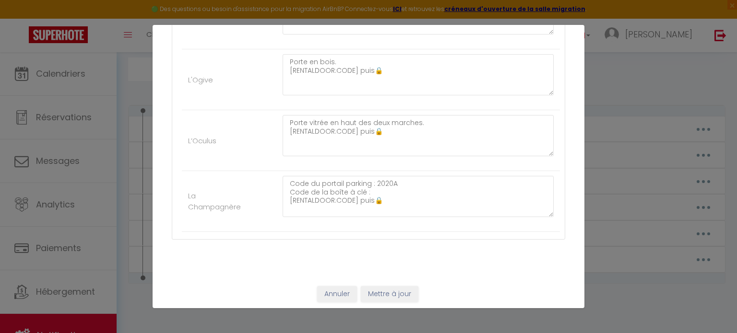
type textarea "Portail vert Villa [250125] puis🔒 Porte arrondie - L'échoppe [794395] puis🔒 Por…"
click at [391, 295] on button "Mettre à jour" at bounding box center [390, 294] width 58 height 16
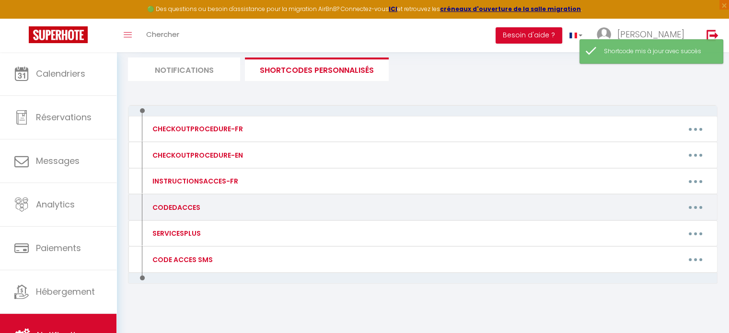
click at [698, 207] on button "button" at bounding box center [695, 207] width 27 height 15
click at [645, 223] on link "Editer" at bounding box center [670, 229] width 71 height 16
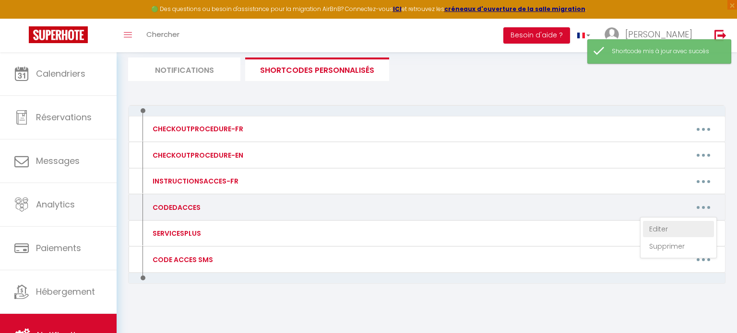
type input "CODEDACCES"
type textarea "Message avec code d'accès"
type textarea "Code de l'immeuble : 0804A Code de la boîte à clé : [RENTALDOOR:CODE] puis🔒"
type textarea "Code du portail parking : 1510 Code de la boîte à clé [RENTALDOOR:CODE] puis🔒"
type textarea "Entrée par le portillon du jardin [RENTALDOOR:CODE] puis🔒 La boîte à clef est s…"
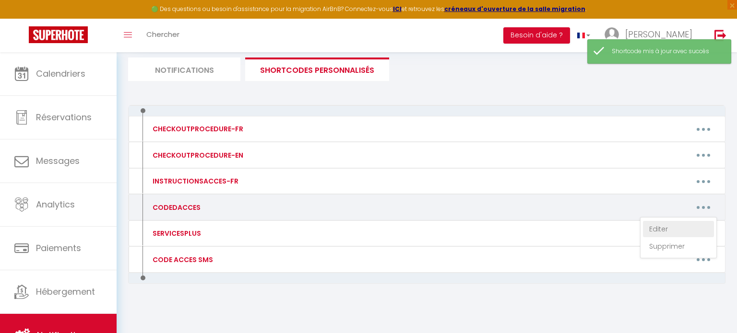
type textarea "Petite maison noire en bois. [RENTALDOOR:CODE] puis🔒 La boîte à clef est située…"
type textarea "Portail vert Villa [250125] puis🔒 Porte arrondie - L'échoppe [794395] puis🔒 Por…"
type textarea "Portail vert [RENTALDOOR:CODE] puis🔒"
type textarea "Porte arrondie. [RENTALDOOR:CODE] puis🔒"
type textarea "Porte en bois. [RENTALDOOR:CODE] puis🔒"
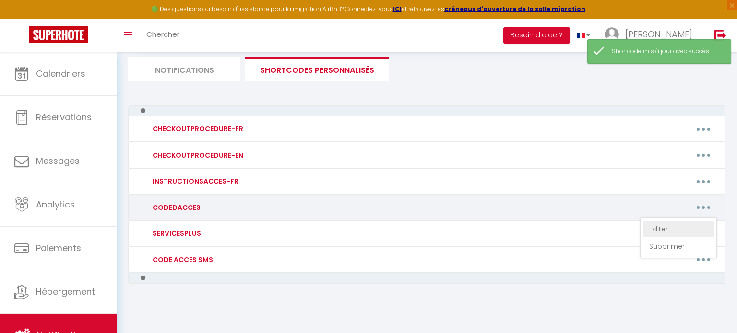
type textarea "Porte vitrée en haut des deux marches. [RENTALDOOR:CODE] puis🔒"
type textarea "Code du portail parking : 2020A Code de la boîte à clé : [RENTALDOOR:CODE] puis🔒"
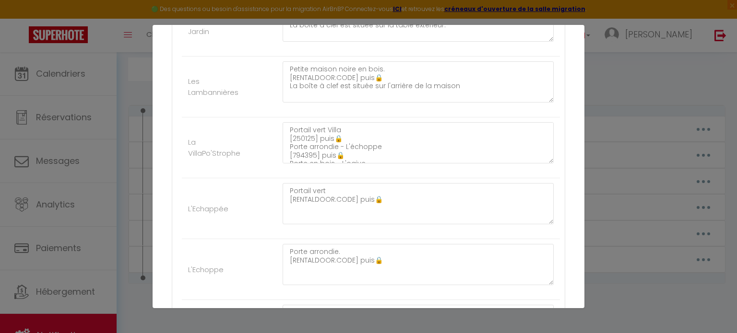
scroll to position [351, 0]
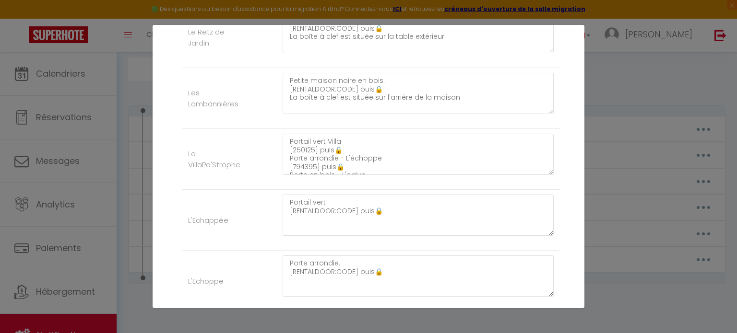
click at [633, 312] on div "Mettre à jour le code court personnalisé × Nom * CODEDACCES Contenu * Message a…" at bounding box center [368, 166] width 737 height 333
click at [704, 258] on div "Mettre à jour le code court personnalisé × Nom * CODEDACCES Contenu * Message a…" at bounding box center [368, 166] width 737 height 333
click at [610, 260] on div "Mettre à jour le code court personnalisé × Nom * CODEDACCES Contenu * Message a…" at bounding box center [368, 166] width 737 height 333
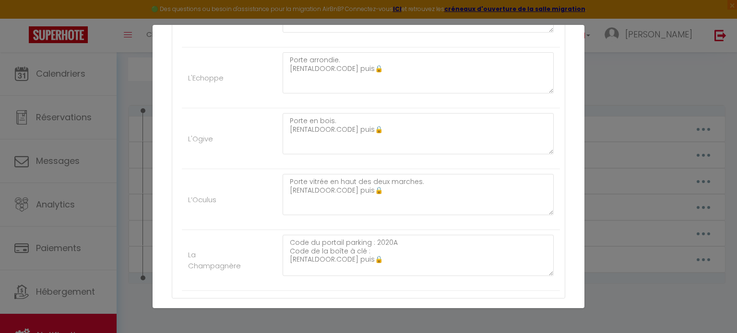
scroll to position [613, 0]
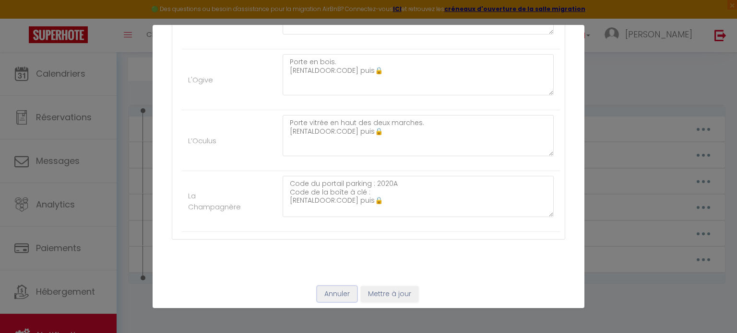
click at [329, 293] on button "Annuler" at bounding box center [337, 294] width 40 height 16
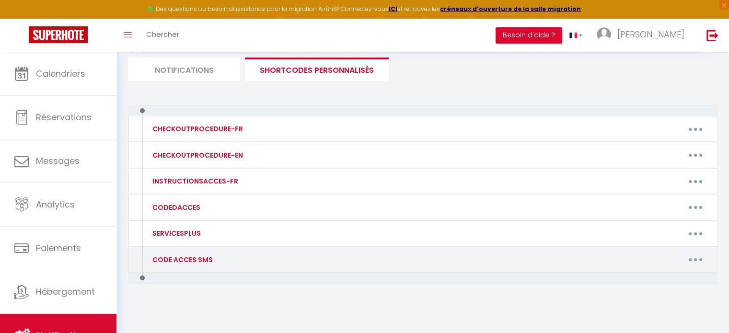
click at [699, 256] on button "button" at bounding box center [695, 259] width 27 height 15
click at [670, 277] on link "Editer" at bounding box center [670, 281] width 71 height 16
type input "CODE ACCES SMS"
type textarea "Code d'accès"
type textarea "Code de l'immeuble : 0804A / KEYBOX : [RENTALDOOR:CODE]"
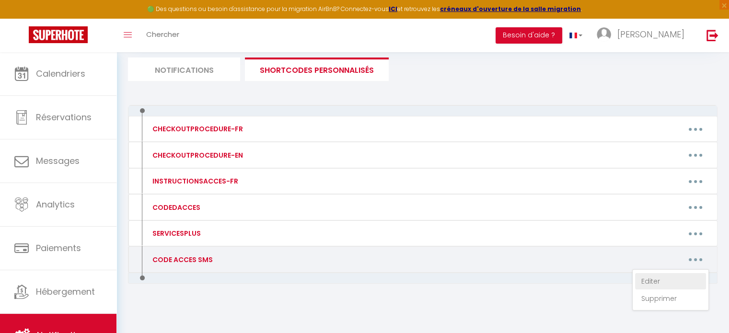
type textarea "Code du portail parking : 1510 / KEYBOX : [RENTALDOOR:CODE]"
type textarea "[RENTALDOOR:CODE] (sur la table de jardin - accès portail)"
type textarea "[RENTALDOOR:CODE] (à l'arrière de la maison)"
type textarea "[250125] (portail vert) [794395] (porte arrondie) [794395] (porte en bois) [794…"
type textarea "[RENTALDOOR:CODE] (portail vert)"
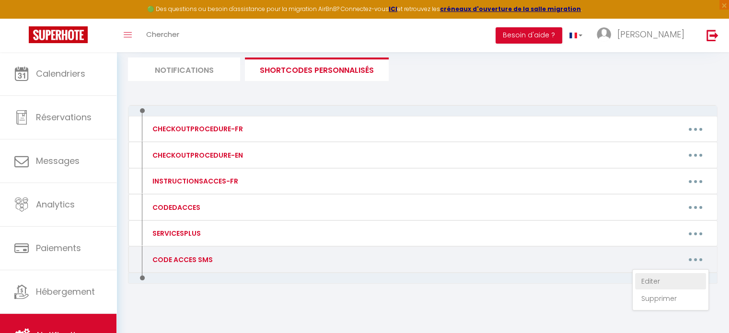
type textarea "[RENTALDOOR:CODE] (porte arrondie)"
type textarea "[RENTALDOOR:CODE] (porte en bois)"
type textarea "[RENTALDOOR:CODE] (porte vitrée après deux marches)"
type textarea "Code du portail : 2020A / KEYBOX : [RENTALDOOR:CODE]"
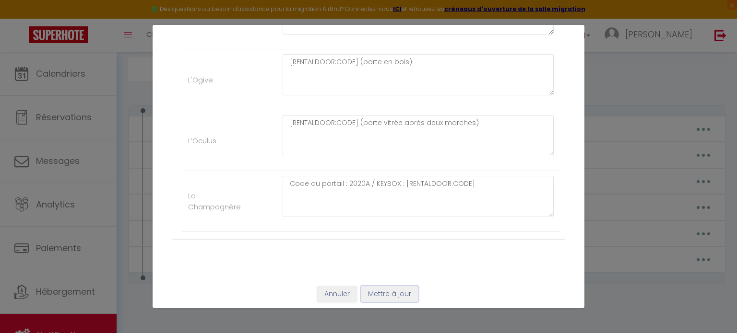
click at [361, 287] on button "Mettre à jour" at bounding box center [390, 294] width 58 height 16
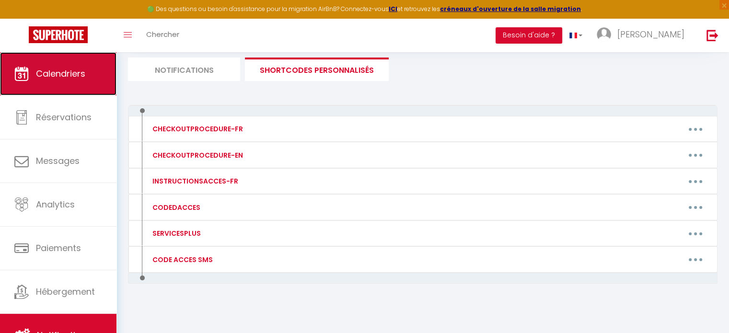
click at [37, 69] on span "Calendriers" at bounding box center [60, 74] width 49 height 12
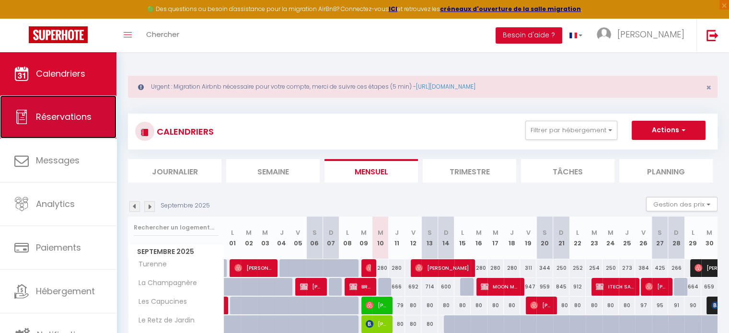
click at [61, 120] on span "Réservations" at bounding box center [64, 117] width 56 height 12
select select "not_cancelled"
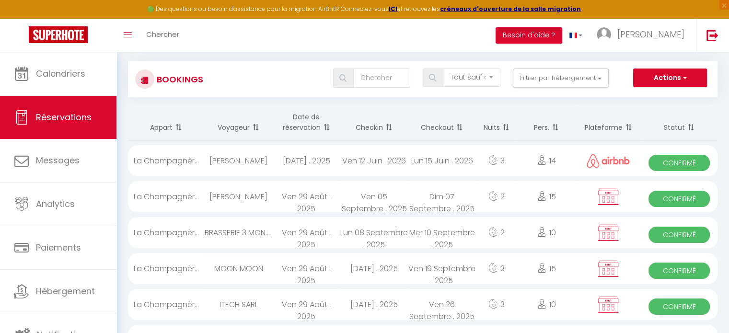
scroll to position [56, 0]
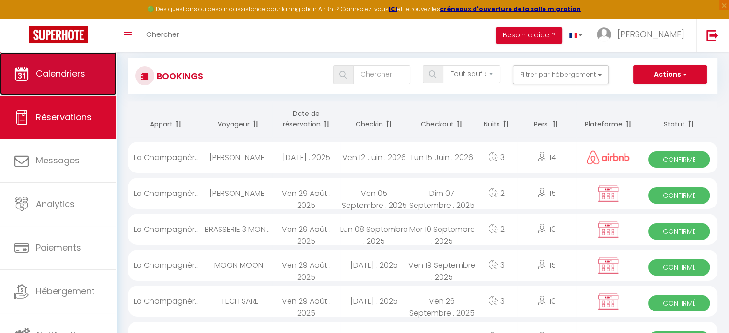
click at [84, 84] on link "Calendriers" at bounding box center [58, 73] width 117 height 43
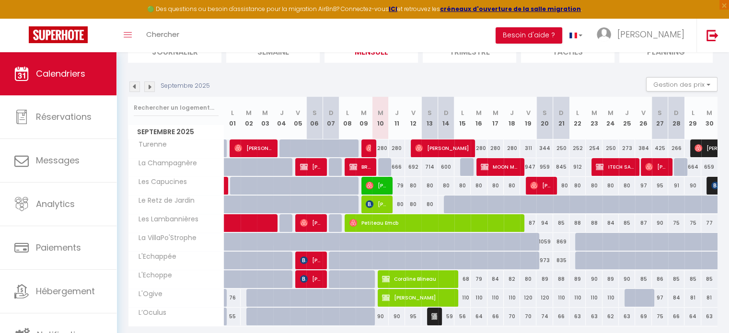
scroll to position [151, 0]
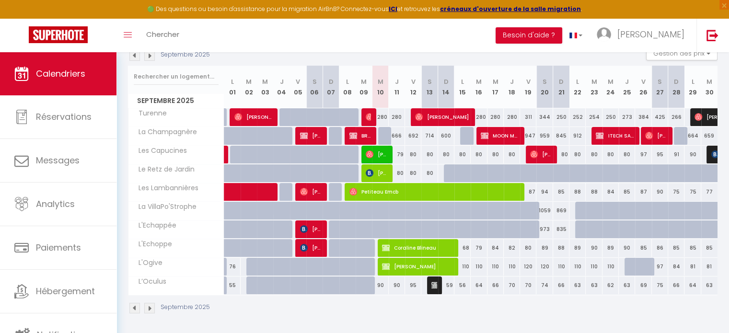
drag, startPoint x: 363, startPoint y: 311, endPoint x: 276, endPoint y: 316, distance: 87.4
click at [276, 316] on div "Septembre 2025" at bounding box center [423, 309] width 590 height 28
click at [449, 287] on div "59" at bounding box center [446, 286] width 16 height 18
type input "59"
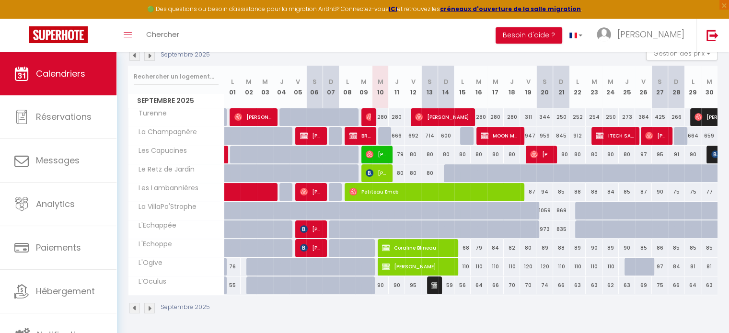
type input "Dim 14 Septembre 2025"
type input "Lun 15 Septembre 2025"
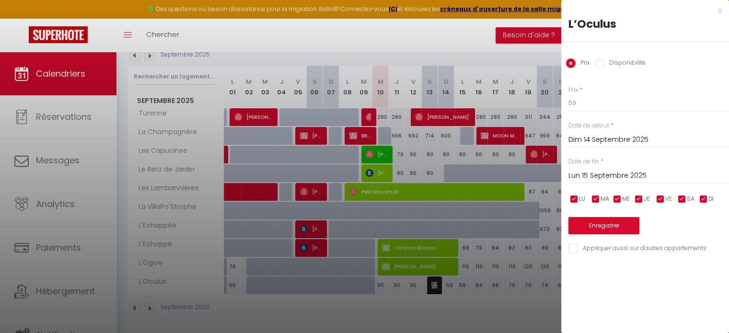
click at [602, 63] on input "Disponibilité" at bounding box center [600, 64] width 10 height 10
radio input "true"
radio input "false"
click at [721, 12] on div "x" at bounding box center [642, 11] width 161 height 12
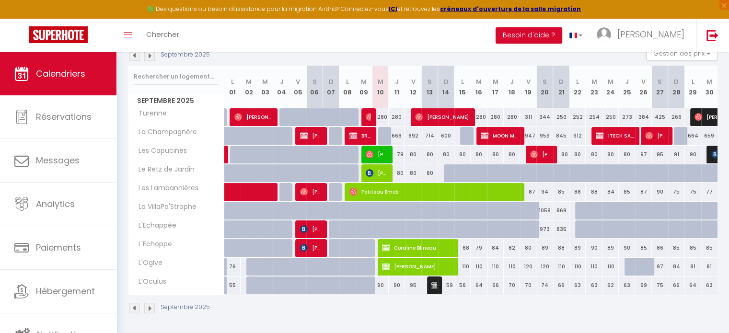
click at [447, 287] on div "59" at bounding box center [446, 286] width 16 height 18
select select "1"
type input "Dim 14 Septembre 2025"
type input "Lun 15 Septembre 2025"
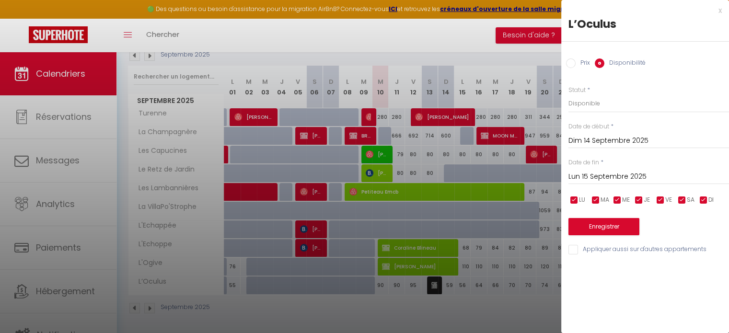
click at [719, 12] on div "x" at bounding box center [642, 11] width 161 height 12
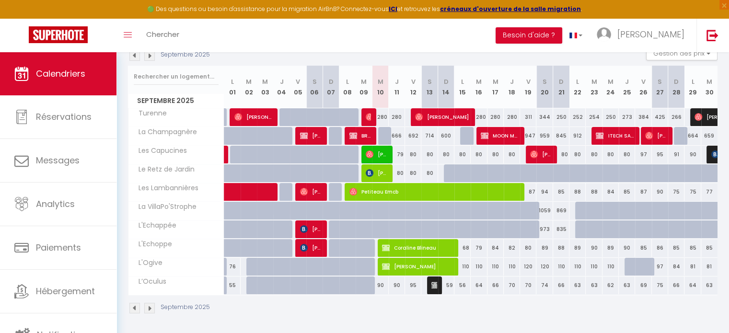
click at [451, 286] on div "59" at bounding box center [446, 286] width 16 height 18
select select "1"
type input "Dim 14 Septembre 2025"
type input "Lun 15 Septembre 2025"
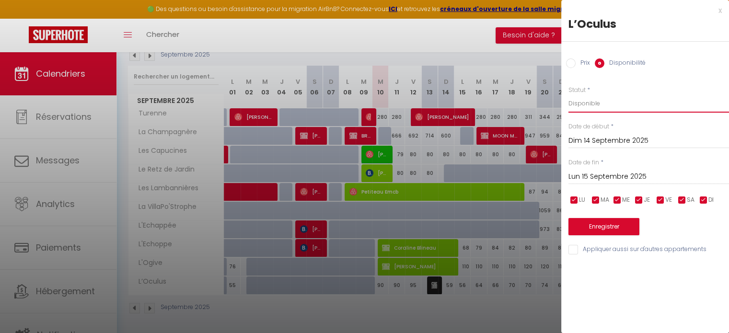
click at [671, 107] on select "Disponible Indisponible" at bounding box center [649, 103] width 161 height 18
select select "0"
click at [569, 94] on select "Disponible Indisponible" at bounding box center [649, 103] width 161 height 18
click at [601, 226] on button "Enregistrer" at bounding box center [604, 226] width 71 height 17
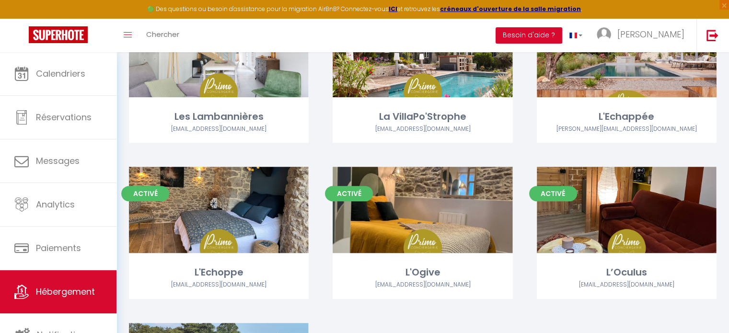
scroll to position [436, 0]
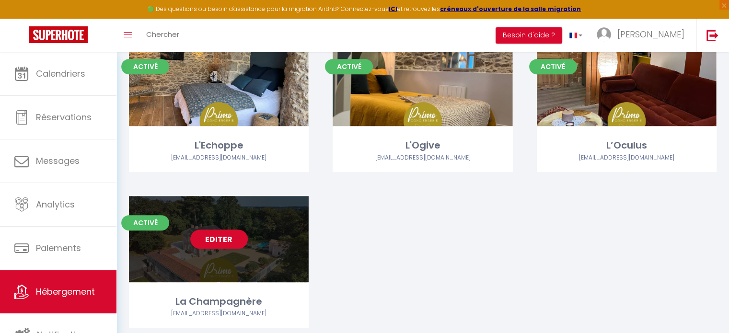
click at [267, 230] on div "Editer" at bounding box center [219, 239] width 180 height 86
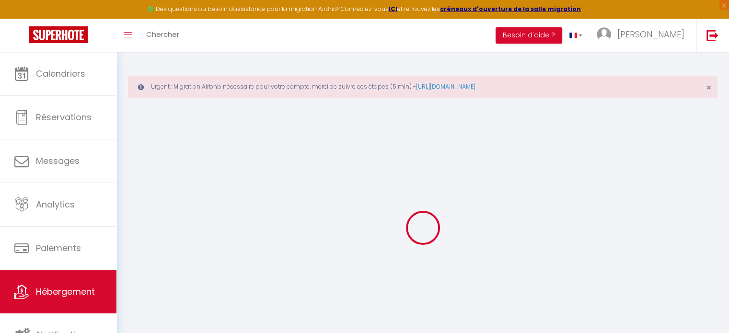
checkbox input "true"
checkbox input "false"
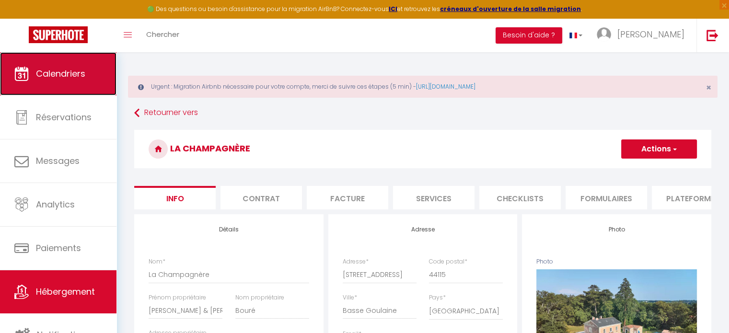
click at [67, 82] on link "Calendriers" at bounding box center [58, 73] width 117 height 43
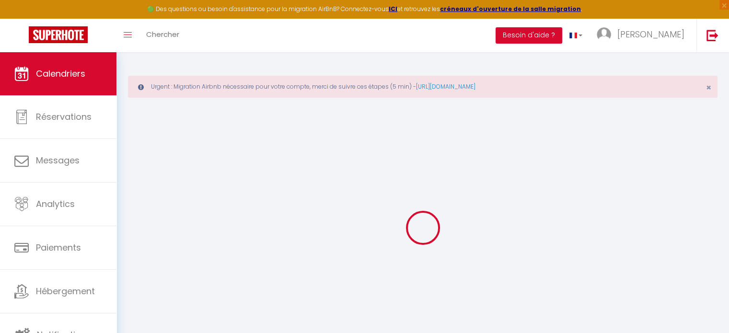
select select
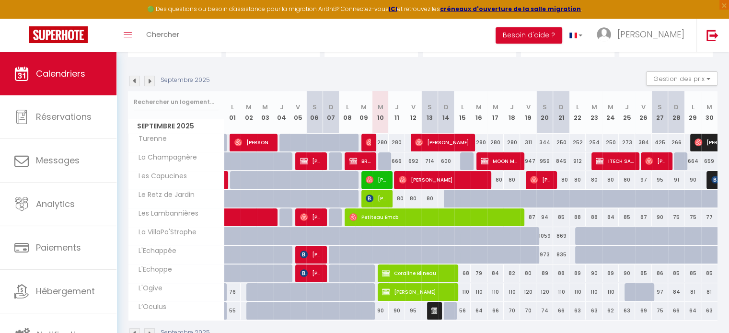
scroll to position [151, 0]
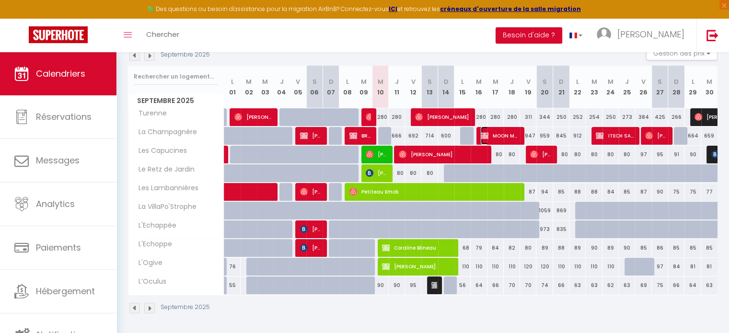
click at [506, 134] on span "MOON MOON" at bounding box center [500, 136] width 38 height 18
select select "OK"
select select "KO"
select select "0"
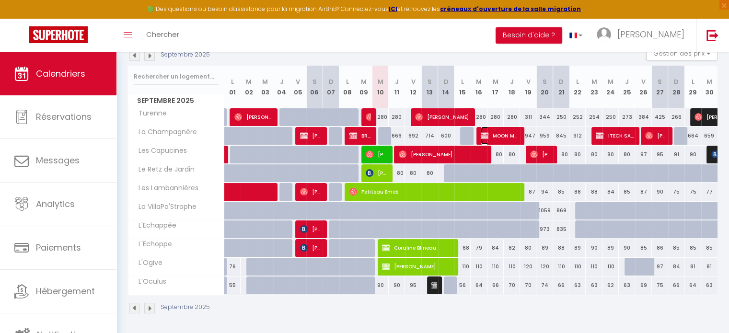
select select "1"
select select
select select "52385"
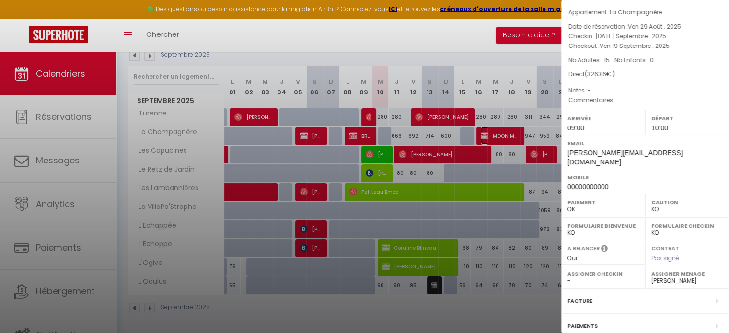
scroll to position [0, 0]
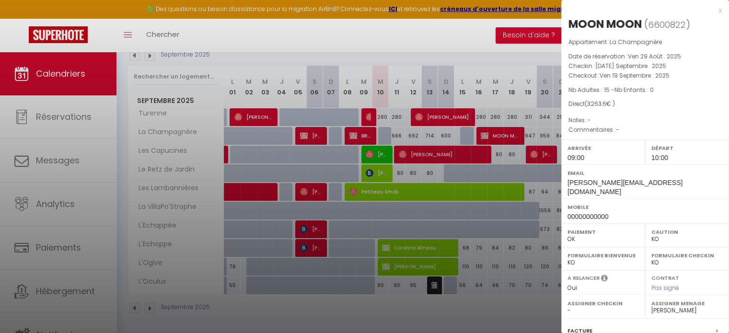
click at [517, 319] on div at bounding box center [364, 166] width 729 height 333
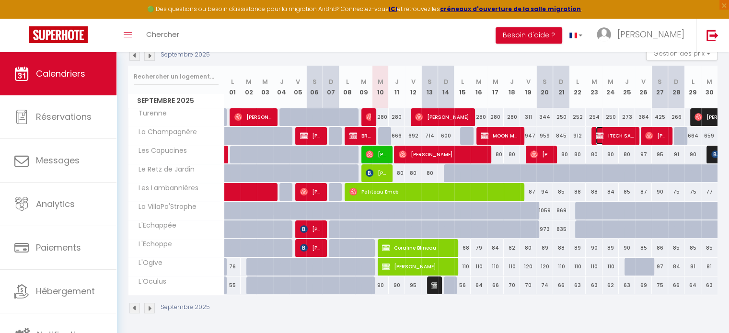
click at [621, 136] on span "ITECH SARL" at bounding box center [615, 136] width 38 height 18
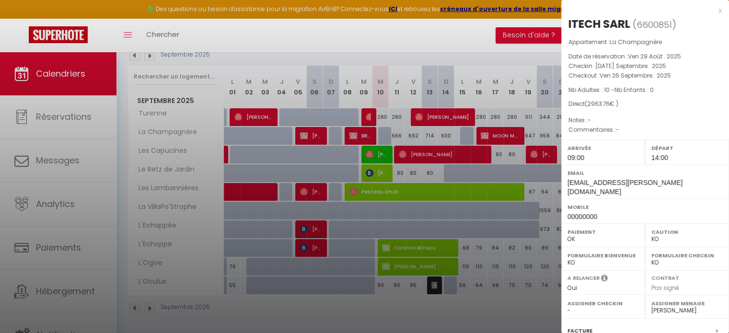
click at [499, 48] on div at bounding box center [364, 166] width 729 height 333
